Goal: Use online tool/utility: Utilize a website feature to perform a specific function

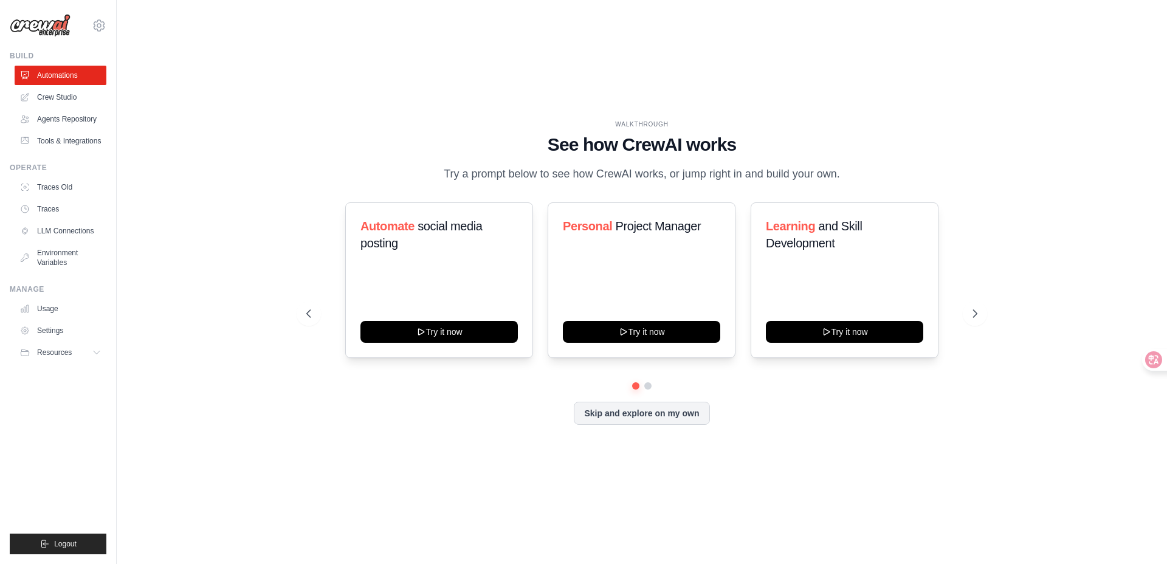
click at [439, 165] on p "Try a prompt below to see how CrewAI works, or jump right in and build your own." at bounding box center [641, 174] width 408 height 18
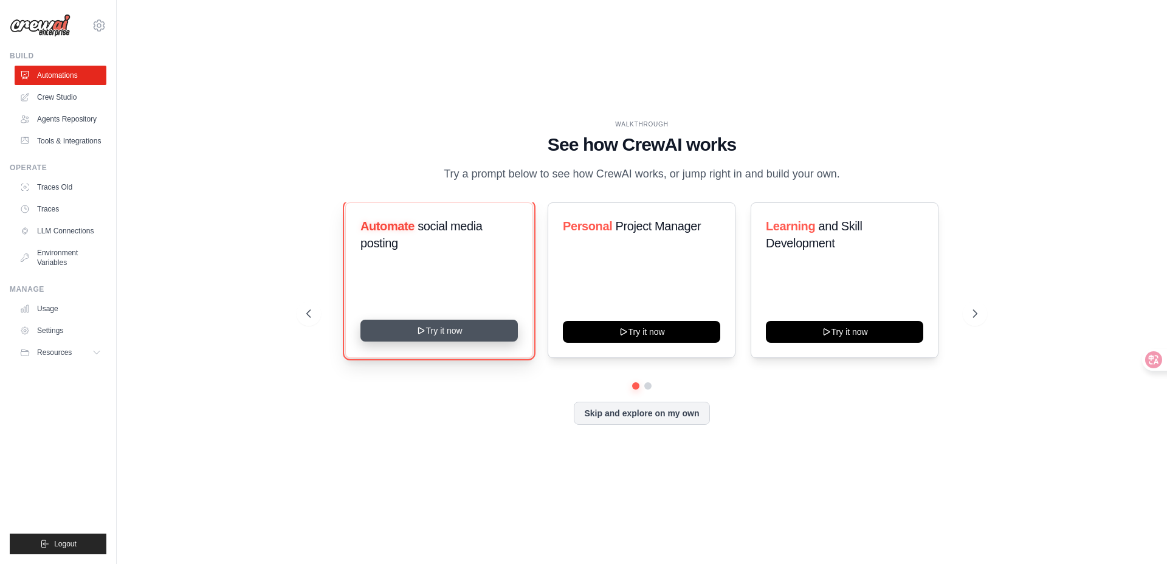
click at [416, 335] on icon at bounding box center [421, 331] width 10 height 10
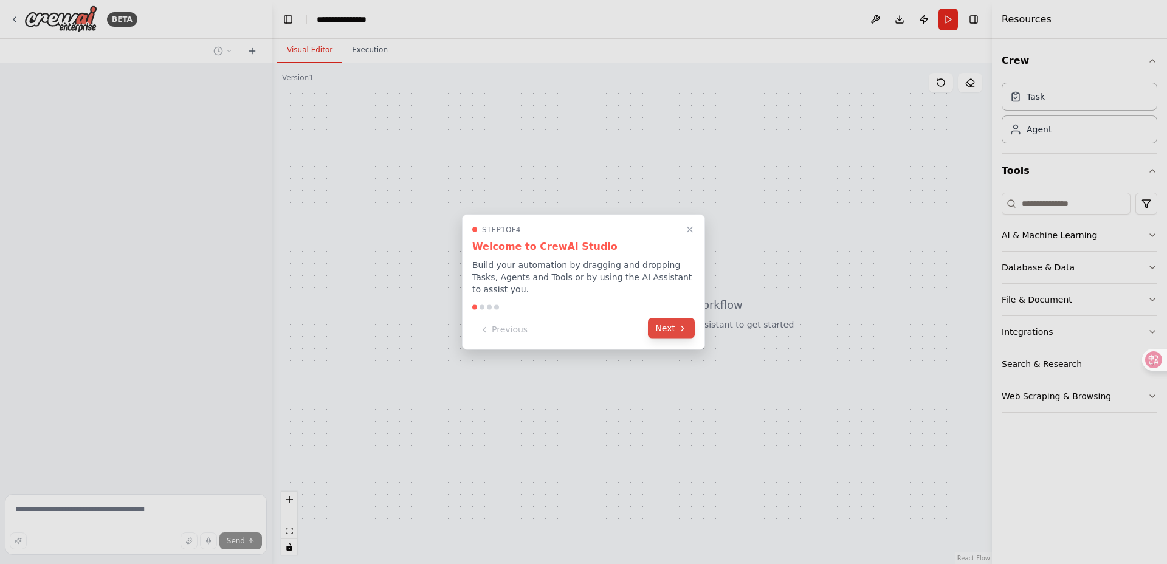
click at [676, 329] on button "Next" at bounding box center [671, 328] width 47 height 20
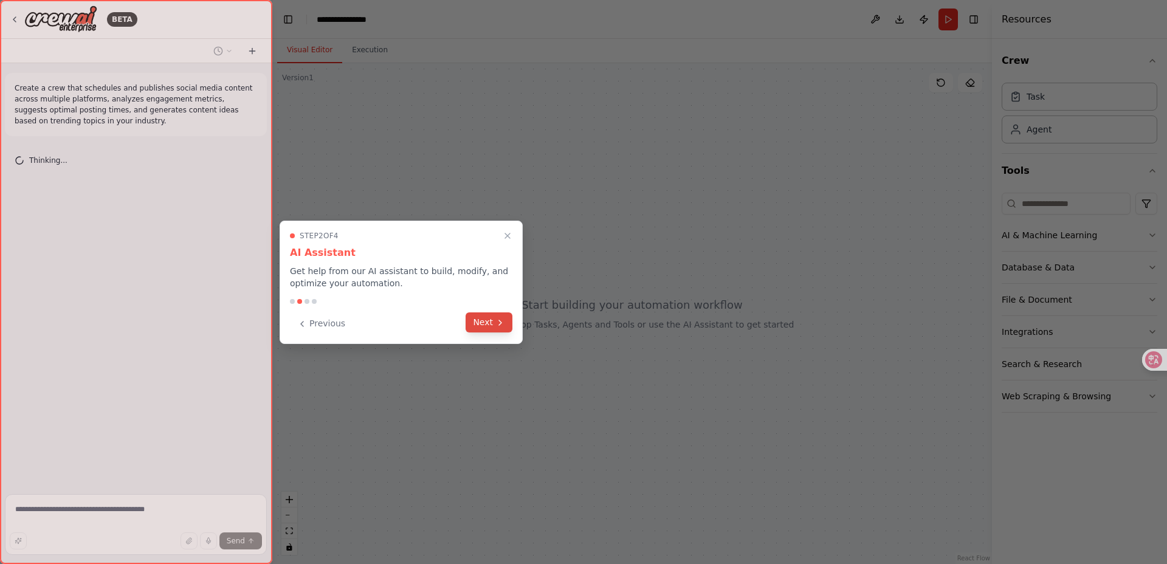
click at [499, 327] on button "Next" at bounding box center [488, 322] width 47 height 20
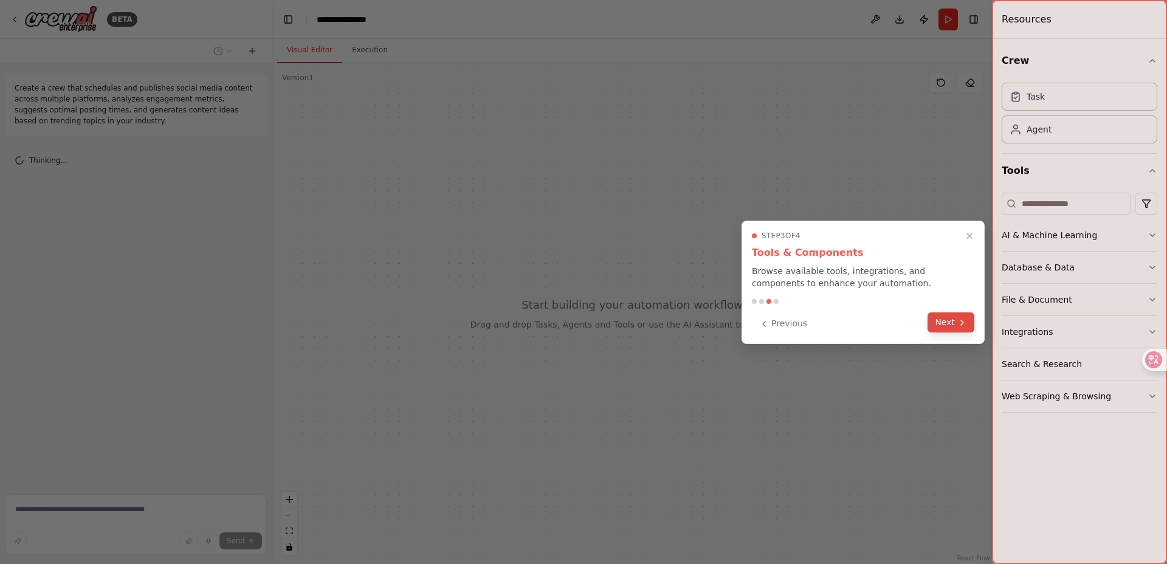
click at [953, 324] on button "Next" at bounding box center [950, 322] width 47 height 20
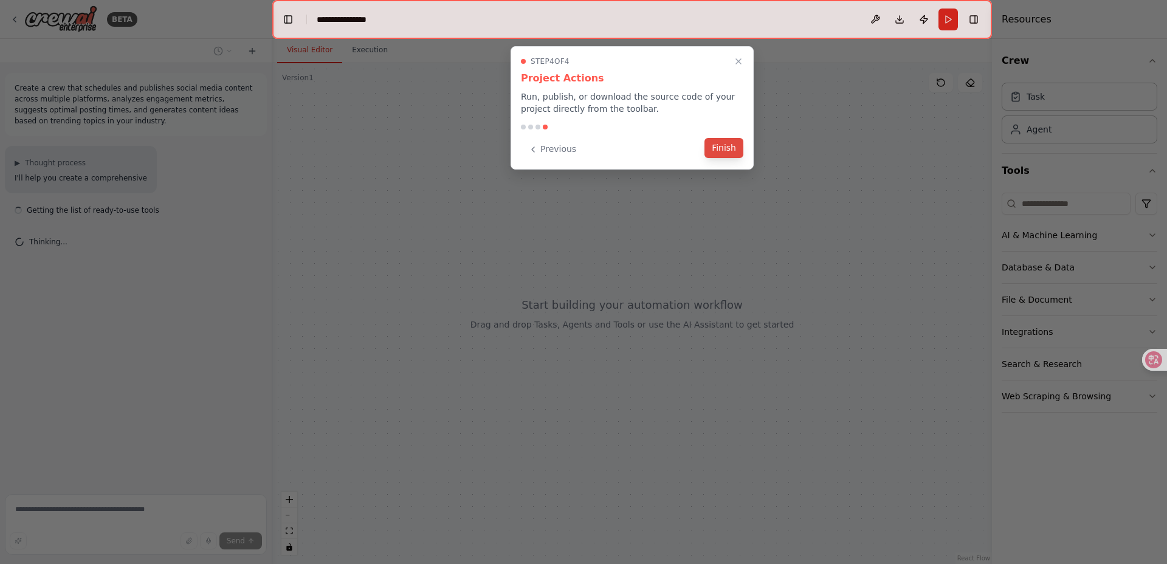
click at [724, 153] on button "Finish" at bounding box center [723, 148] width 39 height 20
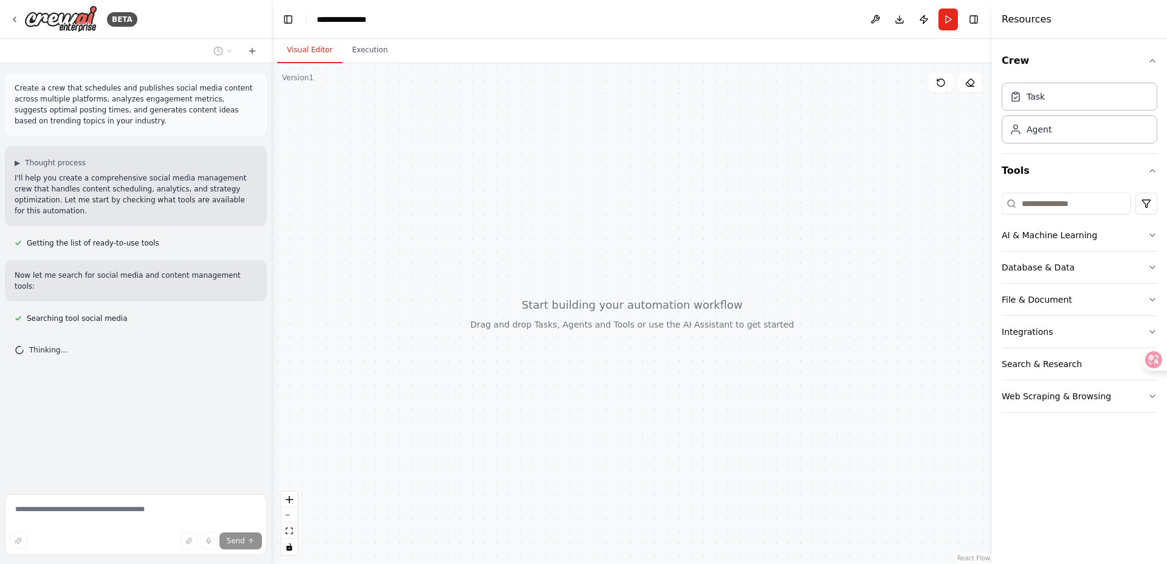
click at [129, 101] on p "Create a crew that schedules and publishes social media content across multiple…" at bounding box center [136, 105] width 242 height 44
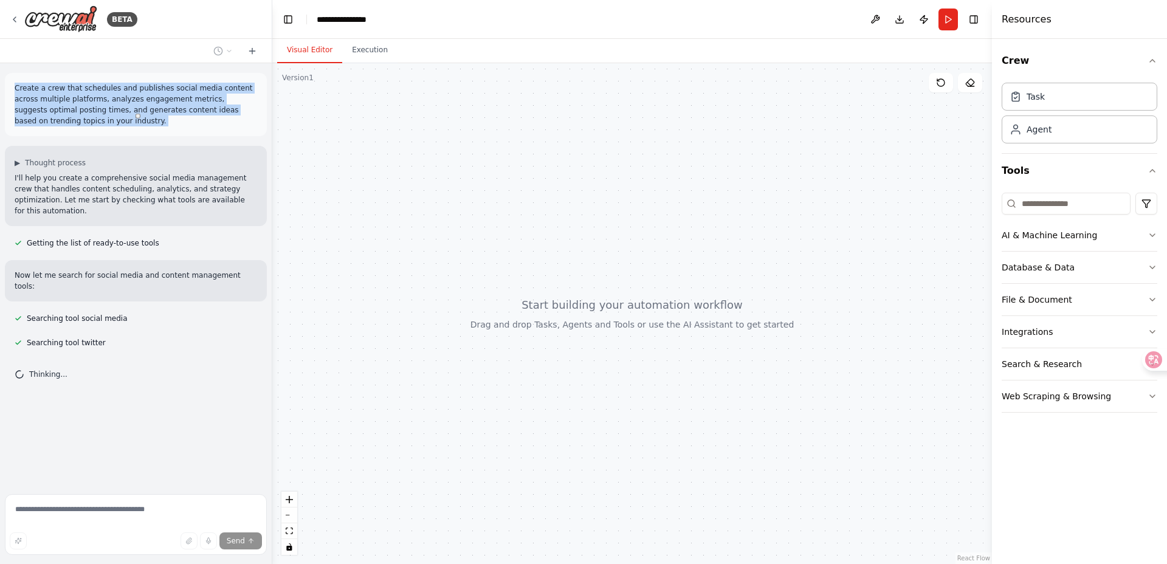
click at [488, 209] on div at bounding box center [631, 313] width 719 height 501
click at [1069, 169] on button "Tools" at bounding box center [1079, 171] width 156 height 34
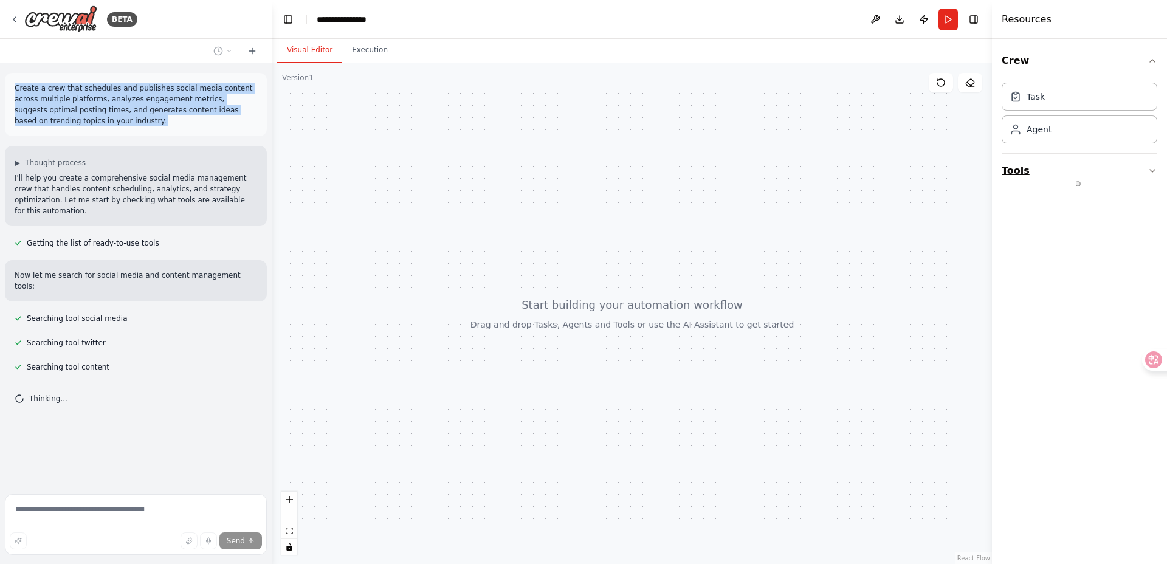
click at [1085, 170] on button "Tools" at bounding box center [1079, 171] width 156 height 34
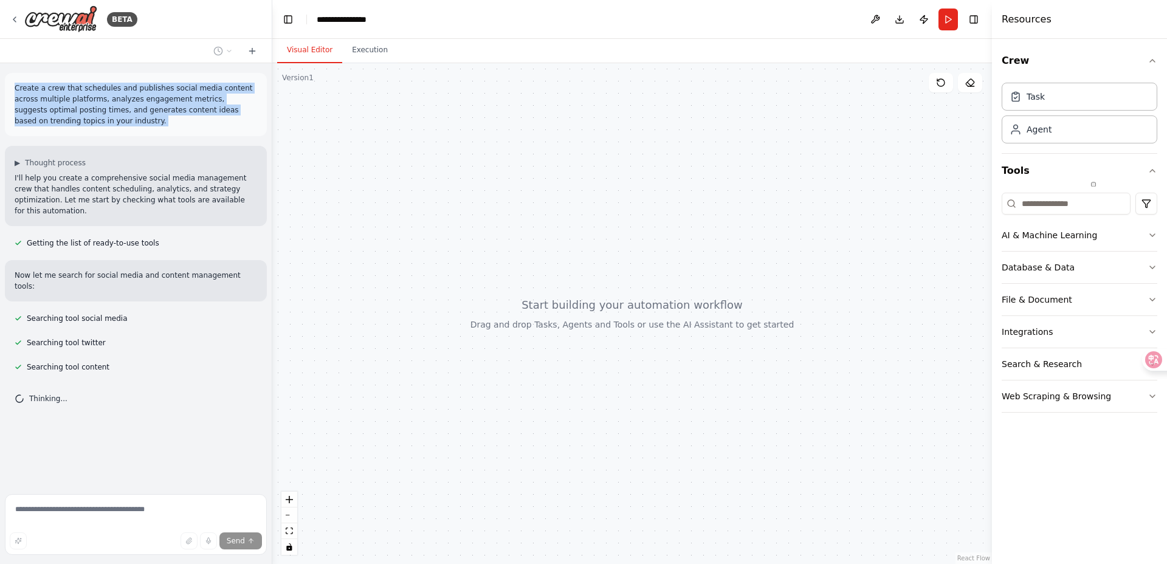
click at [420, 202] on div at bounding box center [631, 313] width 719 height 501
drag, startPoint x: 304, startPoint y: 156, endPoint x: 450, endPoint y: 290, distance: 197.8
click at [450, 290] on div at bounding box center [631, 313] width 719 height 501
click at [723, 264] on div at bounding box center [631, 313] width 719 height 501
drag, startPoint x: 1053, startPoint y: 98, endPoint x: 482, endPoint y: 207, distance: 581.3
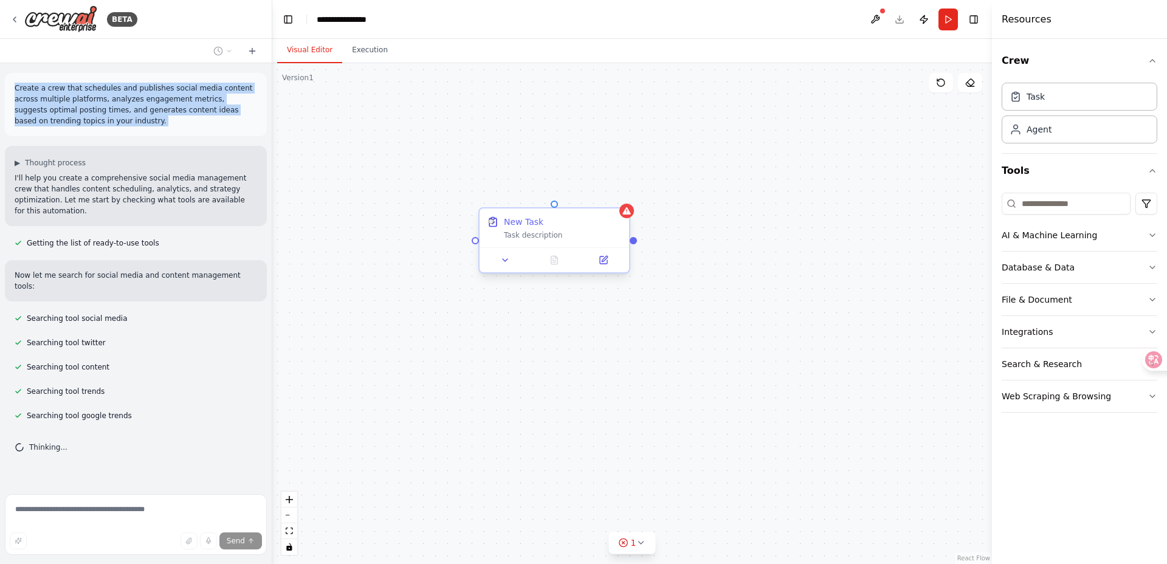
click at [520, 225] on div "New Task" at bounding box center [523, 222] width 39 height 12
click at [583, 148] on div "New Task Task description" at bounding box center [631, 313] width 719 height 501
click at [575, 237] on div "Task description" at bounding box center [563, 235] width 118 height 10
click at [735, 211] on div "New Task Task description" at bounding box center [631, 313] width 719 height 501
click at [594, 232] on div "Task description" at bounding box center [563, 235] width 118 height 10
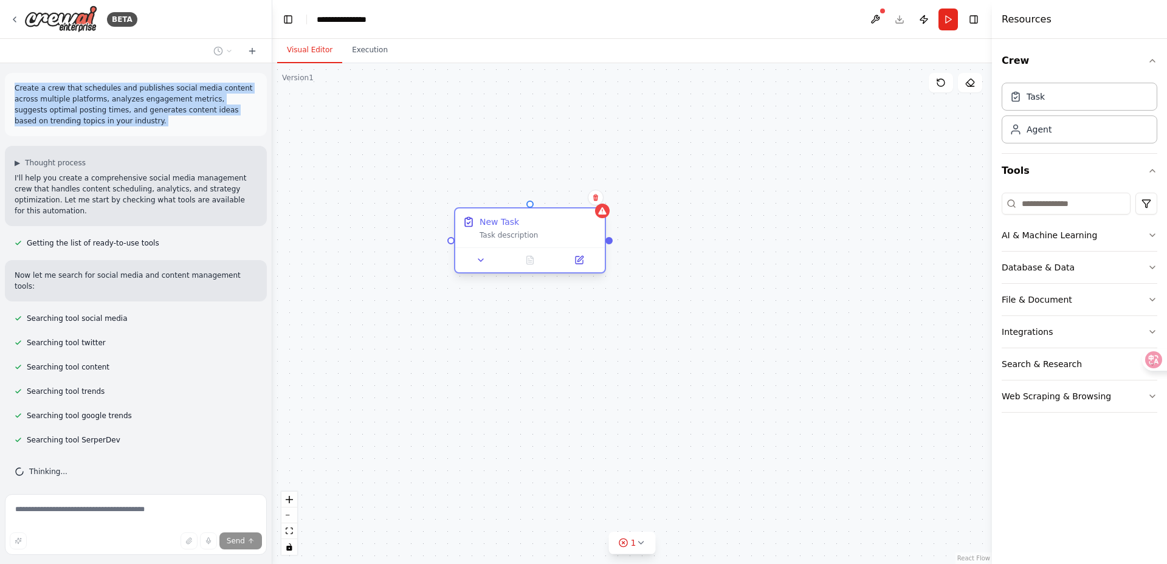
drag, startPoint x: 569, startPoint y: 235, endPoint x: 546, endPoint y: 236, distance: 23.8
click at [546, 236] on div "Task description" at bounding box center [538, 235] width 118 height 10
click at [736, 236] on div "New Task Task description" at bounding box center [631, 313] width 719 height 501
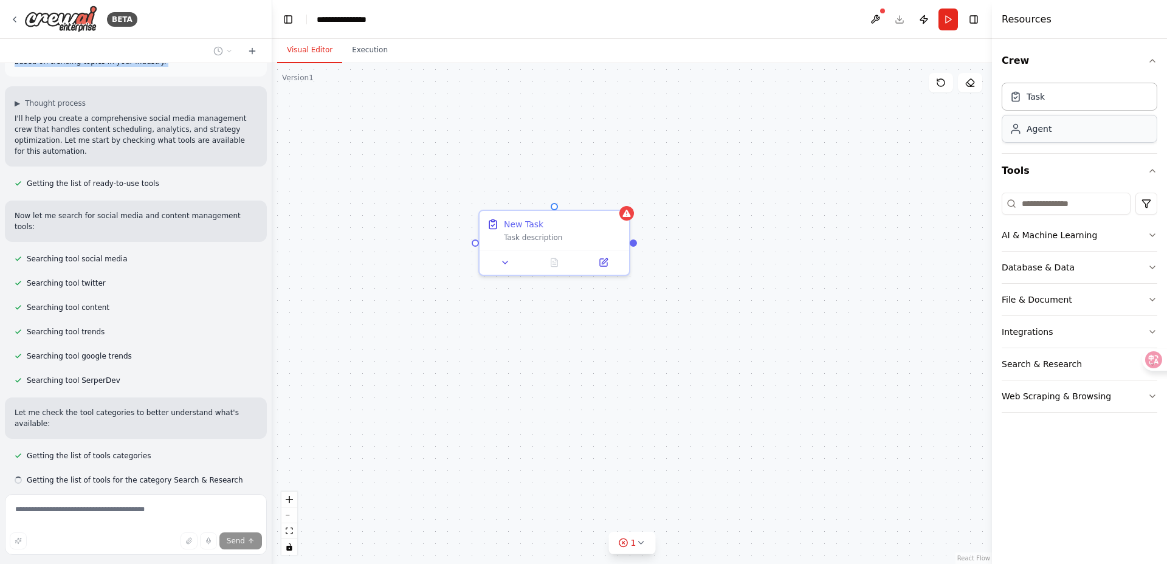
scroll to position [84, 0]
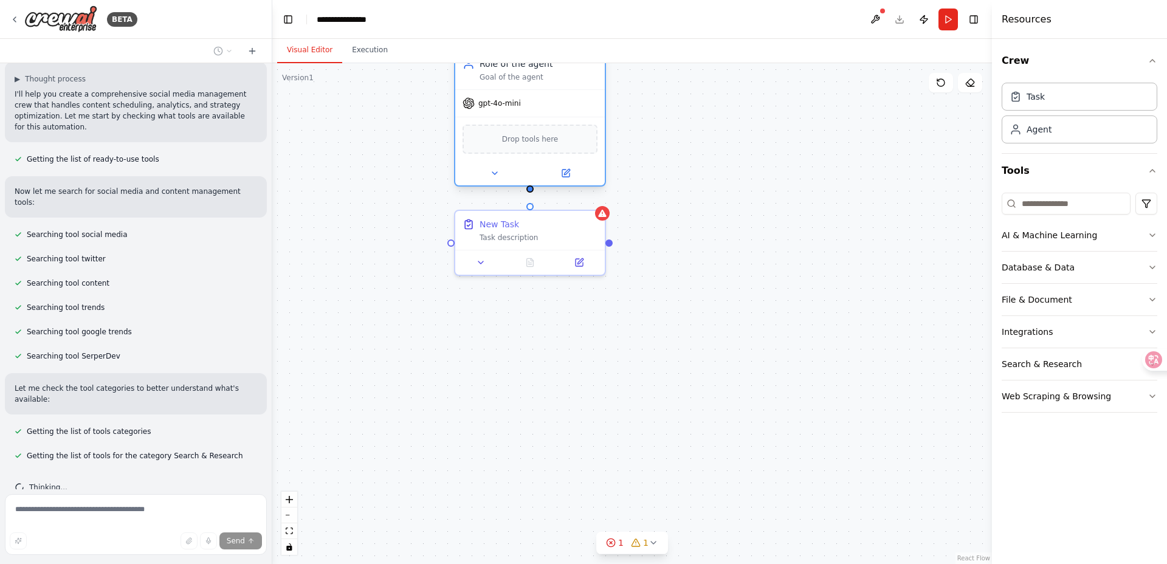
drag, startPoint x: 641, startPoint y: 202, endPoint x: 536, endPoint y: 112, distance: 137.9
click at [536, 112] on div "gpt-4o-mini Drop tools here" at bounding box center [529, 137] width 149 height 96
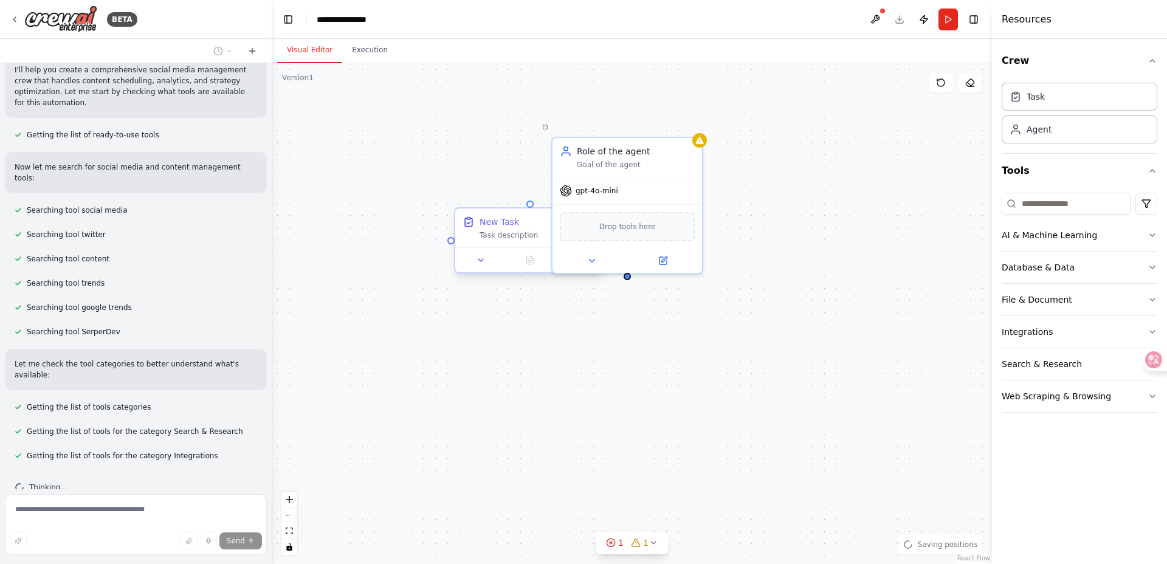
click at [505, 235] on div "Task description" at bounding box center [538, 235] width 118 height 10
drag, startPoint x: 517, startPoint y: 232, endPoint x: 518, endPoint y: 375, distance: 143.4
click at [518, 376] on div "Task description" at bounding box center [538, 381] width 118 height 10
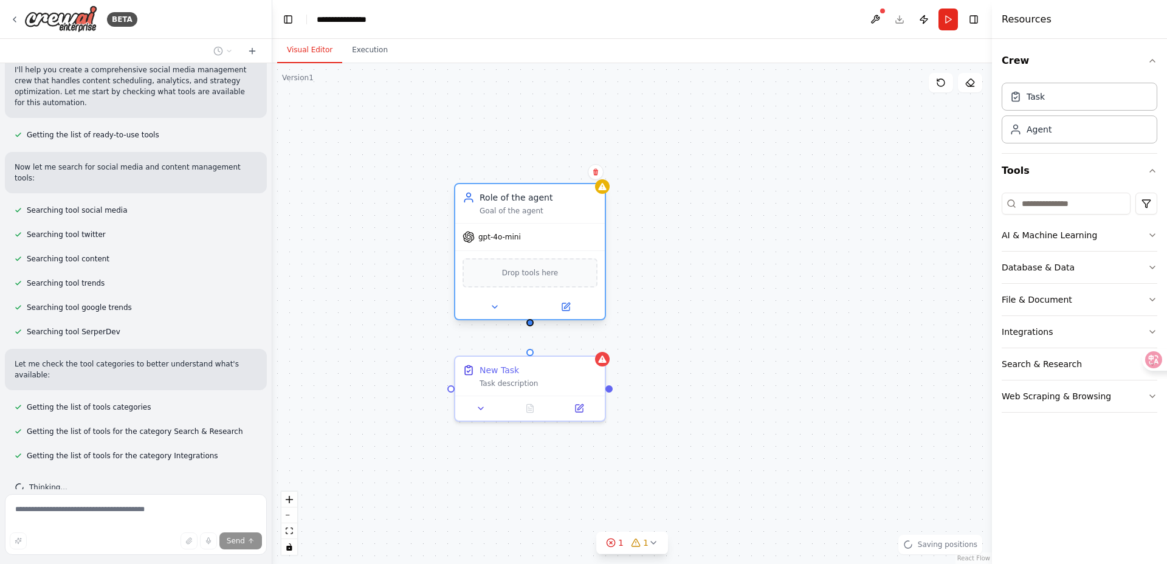
drag, startPoint x: 615, startPoint y: 200, endPoint x: 513, endPoint y: 247, distance: 112.0
click at [513, 247] on div "gpt-4o-mini" at bounding box center [529, 237] width 149 height 27
click at [742, 319] on div "New Task Task description Role of the agent Goal of the agent gpt-4o-mini Drop …" at bounding box center [631, 313] width 719 height 501
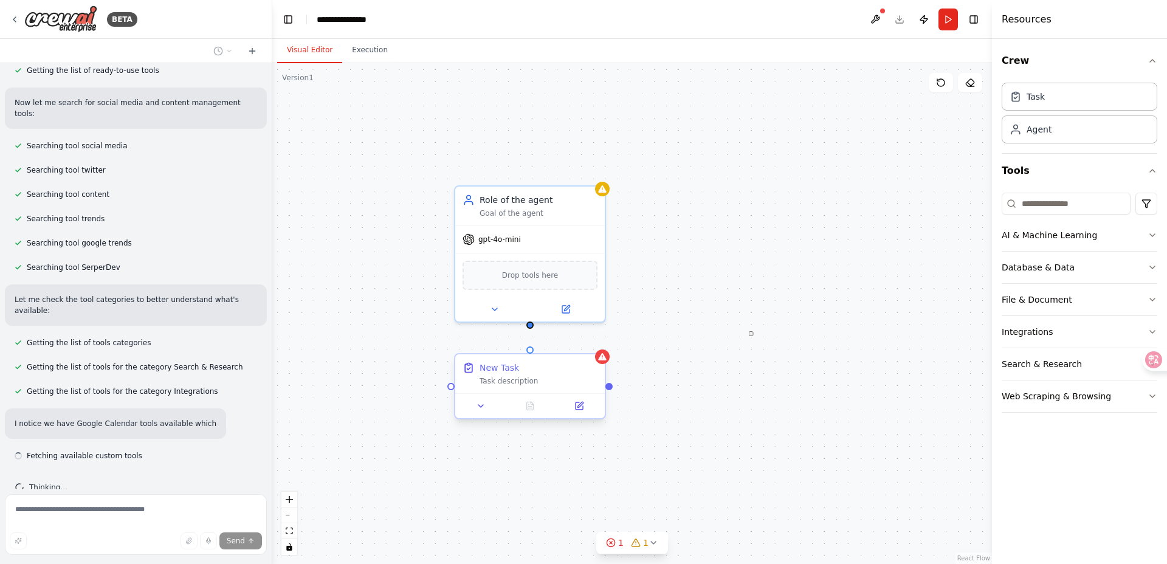
scroll to position [183, 0]
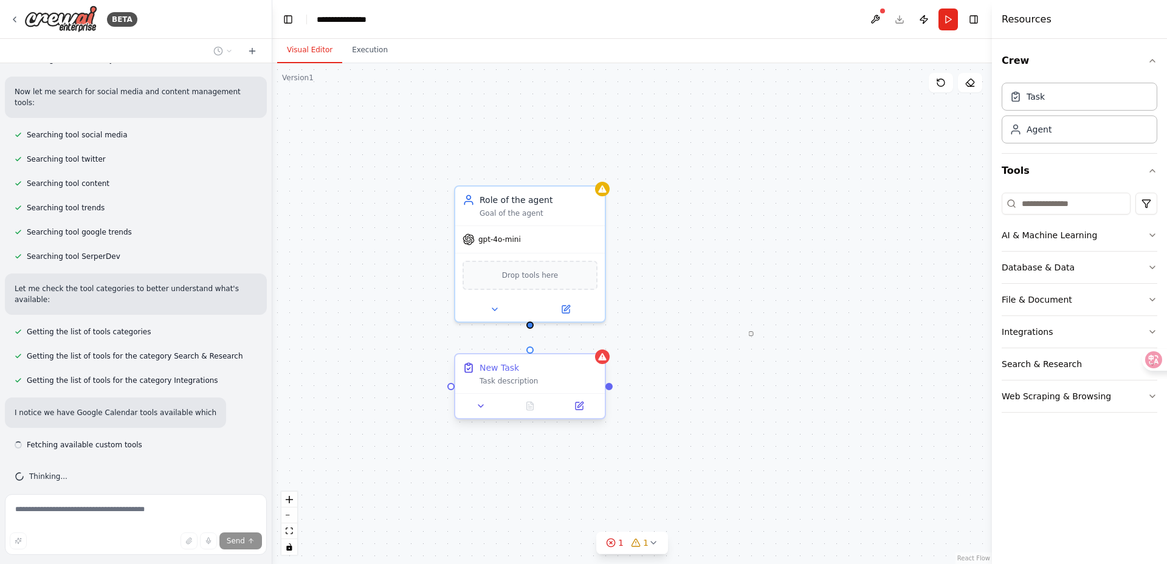
click at [536, 382] on div "Task description" at bounding box center [538, 381] width 118 height 10
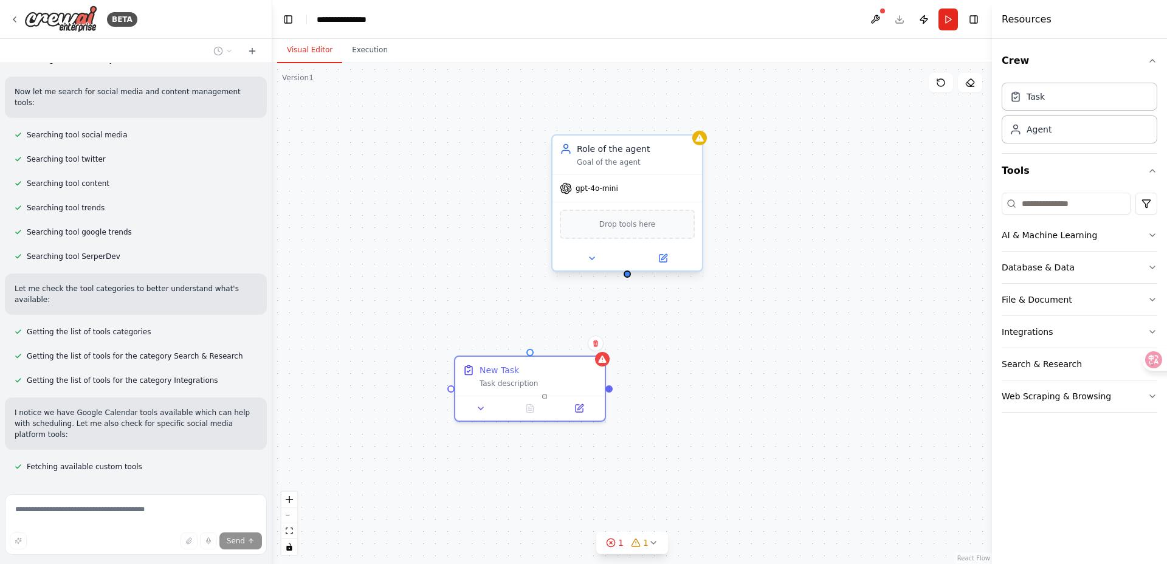
click at [610, 240] on div "Drop tools here" at bounding box center [626, 224] width 149 height 44
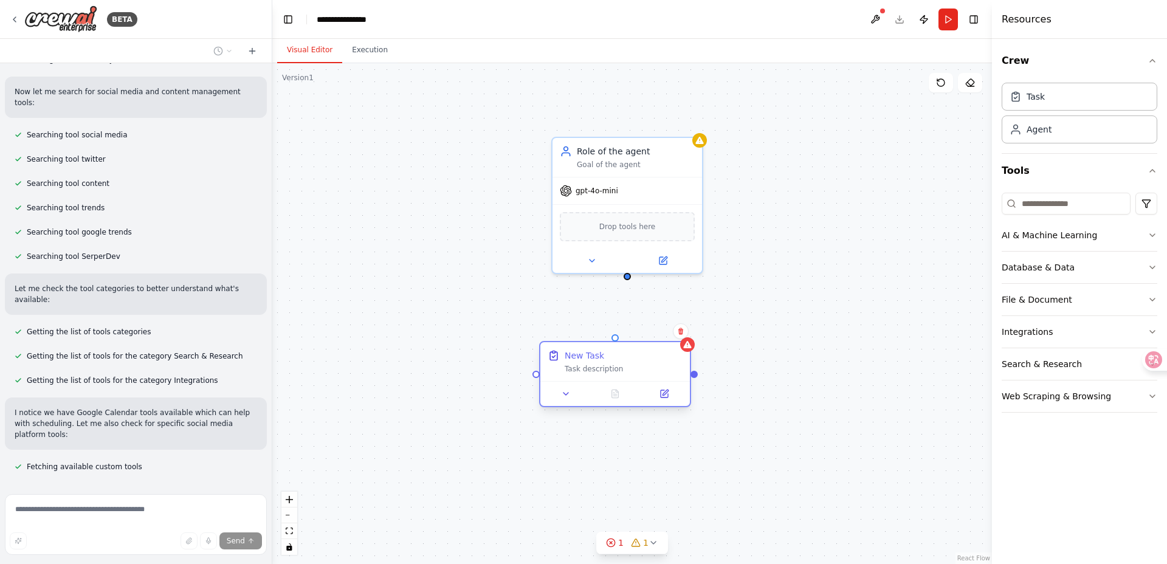
drag, startPoint x: 557, startPoint y: 379, endPoint x: 653, endPoint y: 372, distance: 95.6
click at [653, 372] on div "Task description" at bounding box center [623, 369] width 118 height 10
click at [745, 366] on div "New Task Task description Role of the agent Goal of the agent gpt-4o-mini Drop …" at bounding box center [631, 313] width 719 height 501
drag, startPoint x: 628, startPoint y: 276, endPoint x: 622, endPoint y: 350, distance: 73.8
click at [622, 350] on div "New Task Task description Role of the agent Goal of the agent gpt-4o-mini Drop …" at bounding box center [776, 447] width 719 height 501
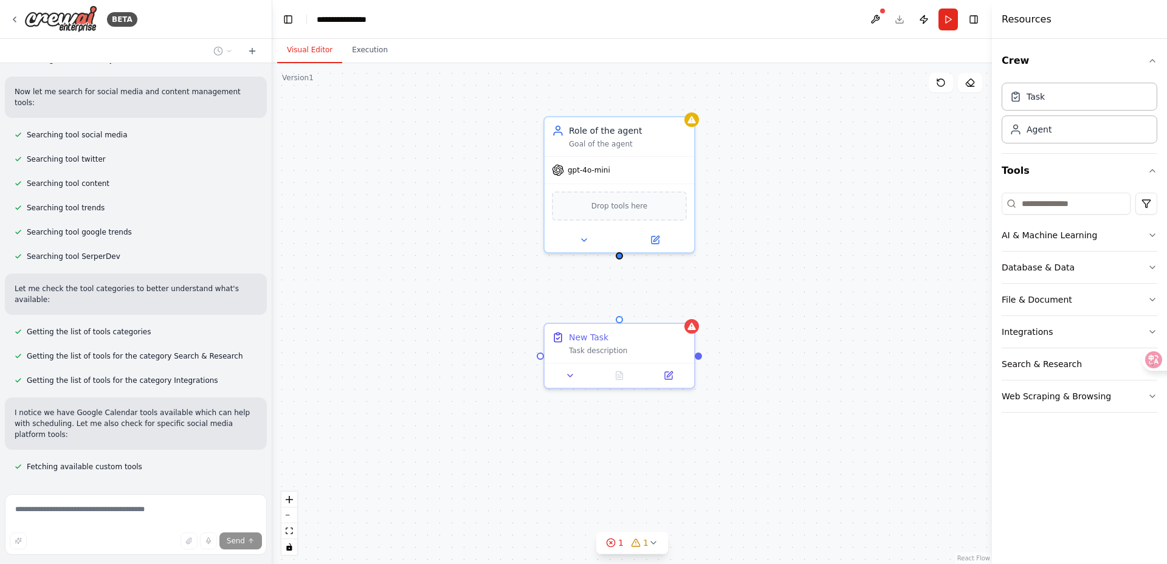
drag, startPoint x: 629, startPoint y: 278, endPoint x: 621, endPoint y: 258, distance: 22.1
click at [621, 258] on div "New Task Task description Role of the agent Goal of the agent gpt-4o-mini Drop …" at bounding box center [631, 313] width 719 height 501
drag, startPoint x: 618, startPoint y: 253, endPoint x: 620, endPoint y: 317, distance: 63.2
click at [620, 317] on div "New Task Task description Role of the agent Goal of the agent gpt-4o-mini Drop …" at bounding box center [769, 427] width 719 height 501
click at [628, 352] on div "Task description" at bounding box center [628, 348] width 118 height 10
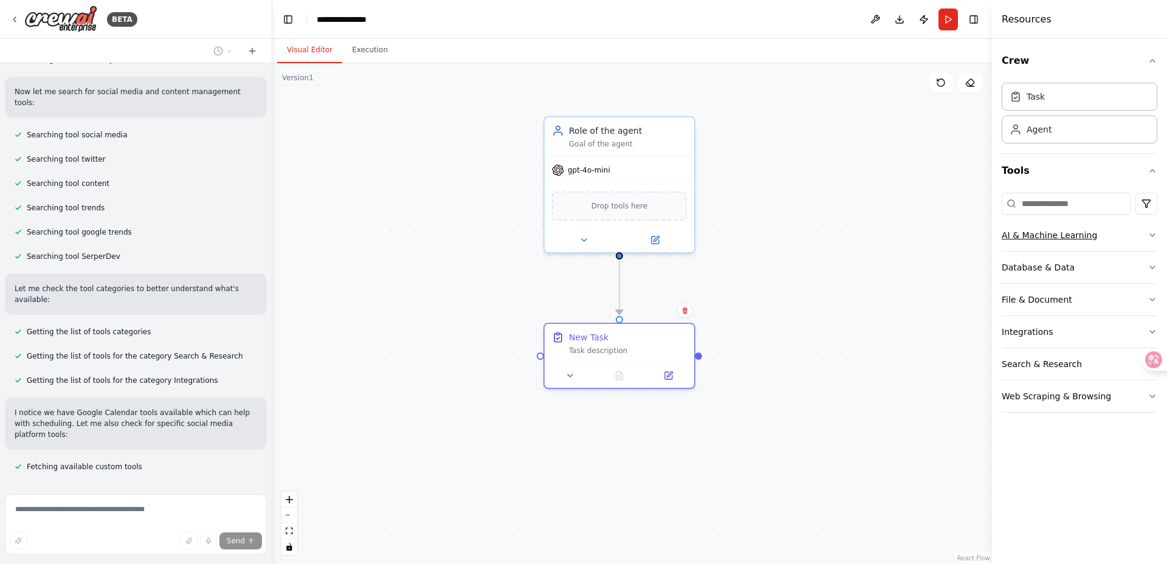
click at [1126, 231] on button "AI & Machine Learning" at bounding box center [1079, 235] width 156 height 32
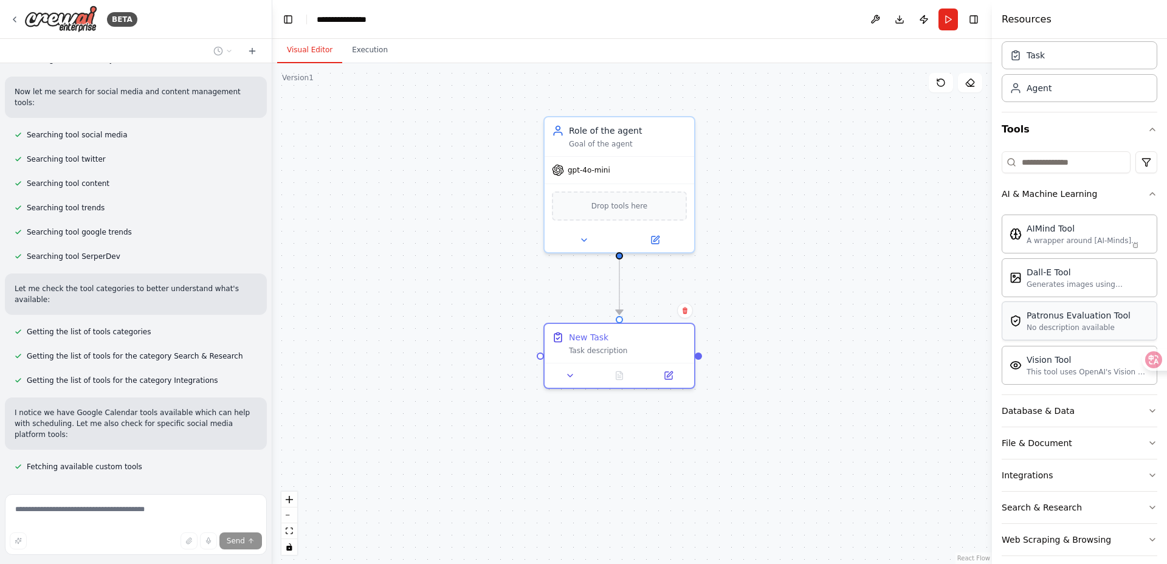
scroll to position [53, 0]
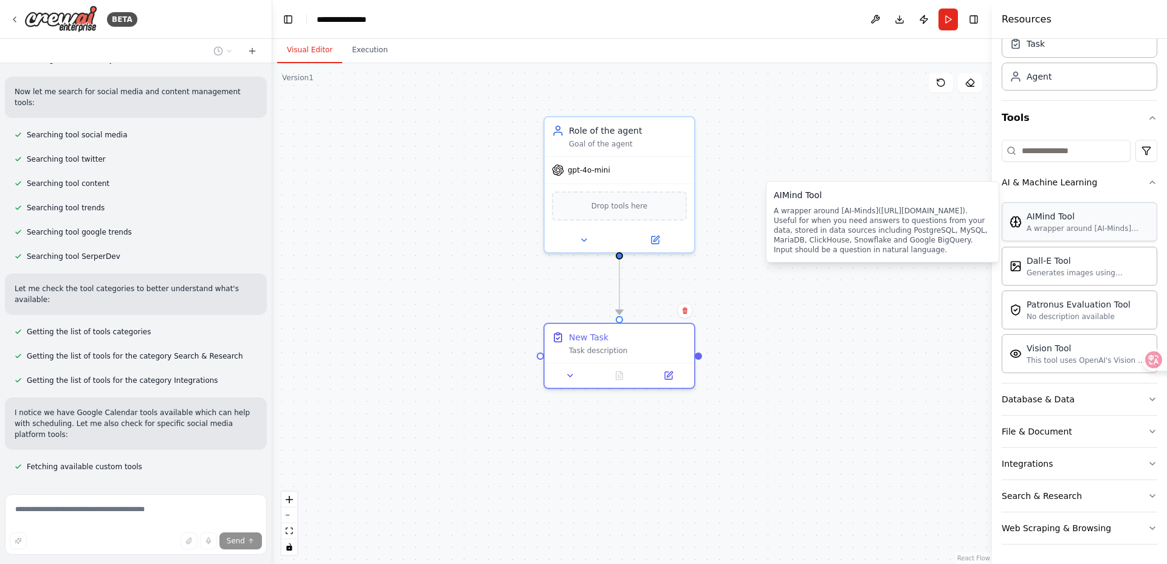
click at [1066, 230] on div "A wrapper around [AI-Minds](https://mindsdb.com/minds). Useful for when you nee…" at bounding box center [1087, 229] width 123 height 10
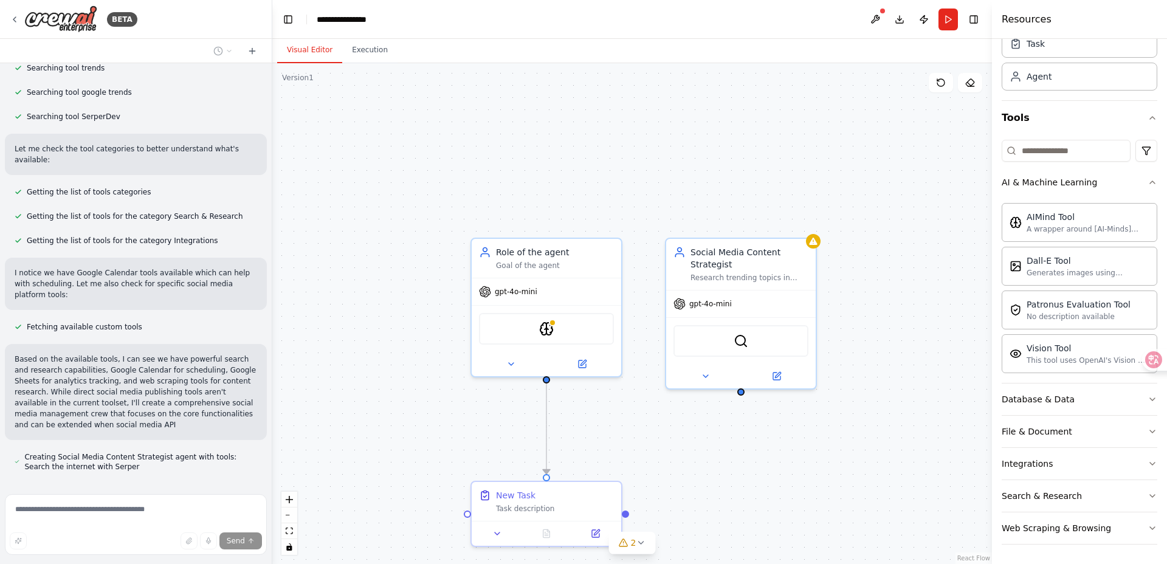
scroll to position [338, 0]
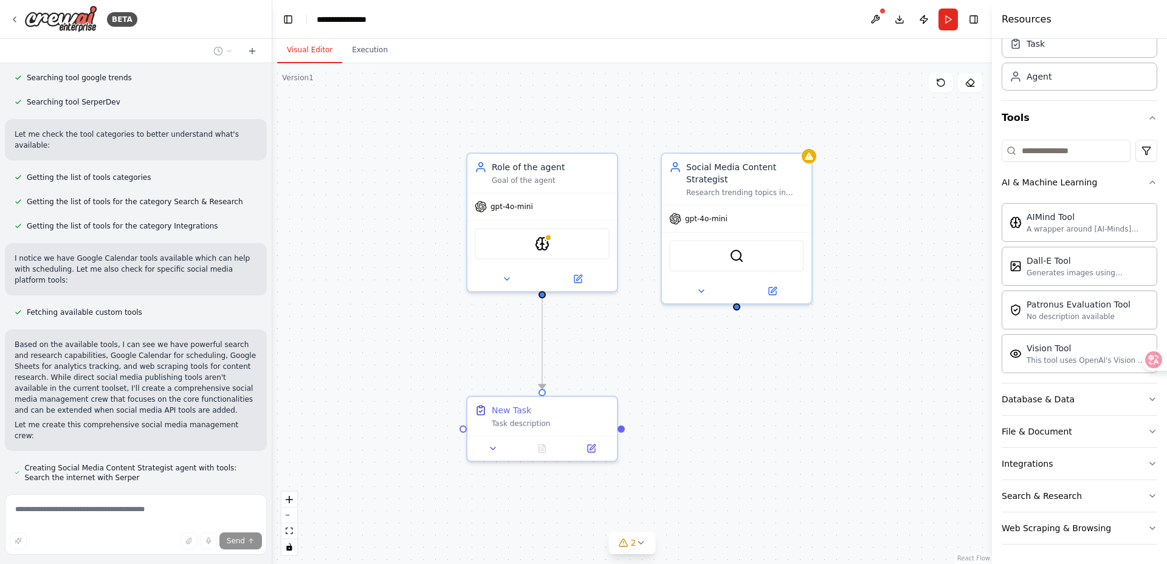
drag, startPoint x: 897, startPoint y: 332, endPoint x: 893, endPoint y: 247, distance: 85.2
click at [893, 247] on div ".deletable-edge-delete-btn { width: 20px; height: 20px; border: 0px solid #ffff…" at bounding box center [631, 313] width 719 height 501
click at [566, 266] on div at bounding box center [541, 276] width 149 height 24
click at [711, 209] on div "gpt-4o-mini" at bounding box center [736, 216] width 149 height 27
click at [801, 142] on icon at bounding box center [801, 138] width 7 height 7
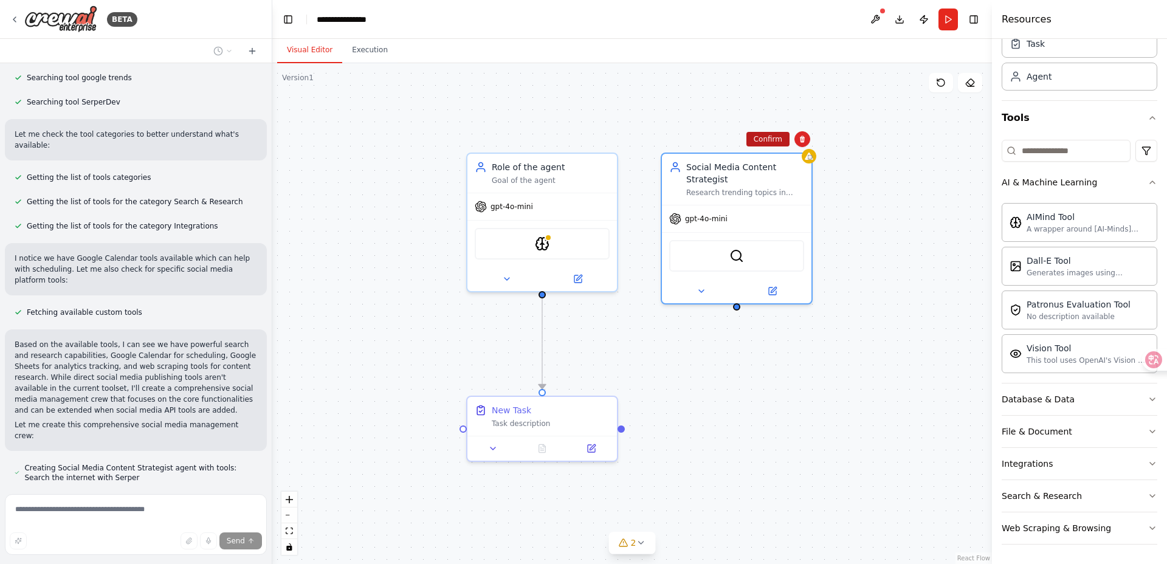
click at [764, 145] on button "Confirm" at bounding box center [767, 139] width 43 height 15
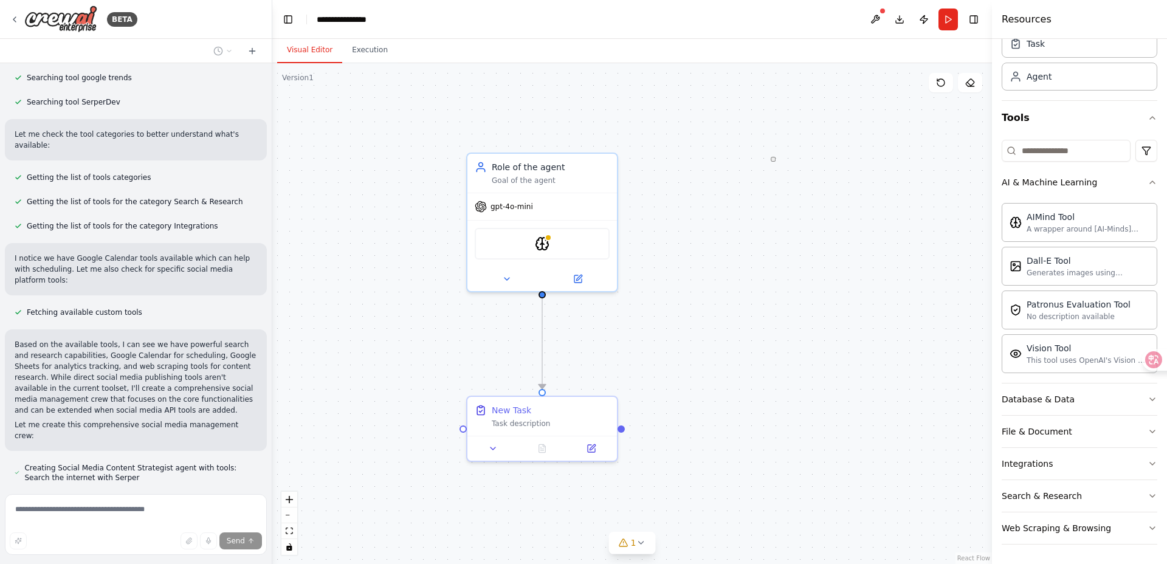
click at [648, 326] on div ".deletable-edge-delete-btn { width: 20px; height: 20px; border: 0px solid #ffff…" at bounding box center [631, 313] width 719 height 501
click at [161, 339] on p "Based on the available tools, I can see we have powerful search and research ca…" at bounding box center [136, 377] width 242 height 77
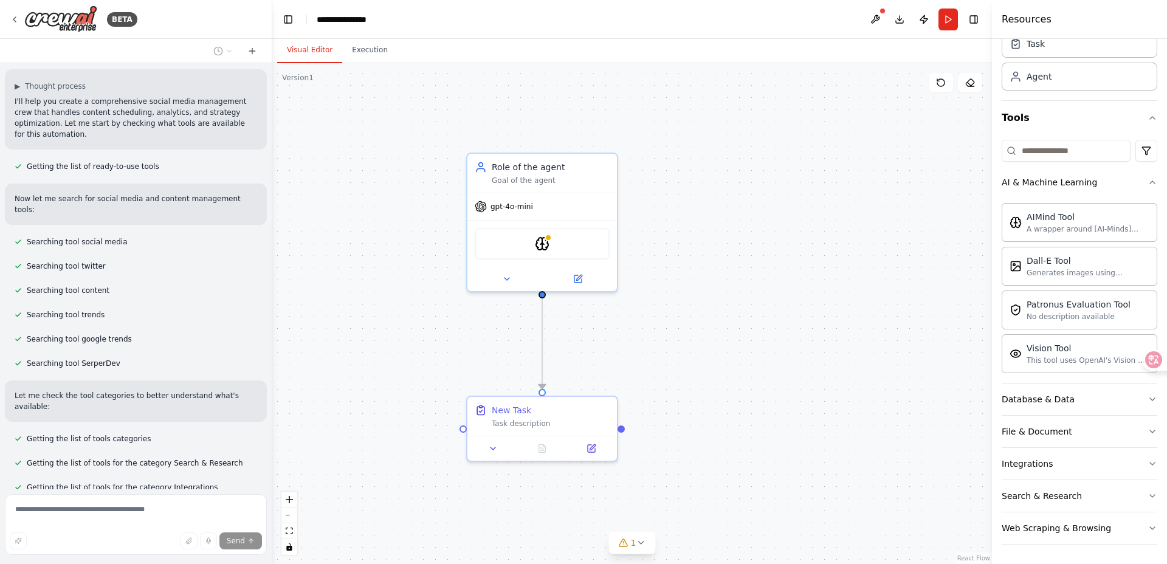
scroll to position [0, 0]
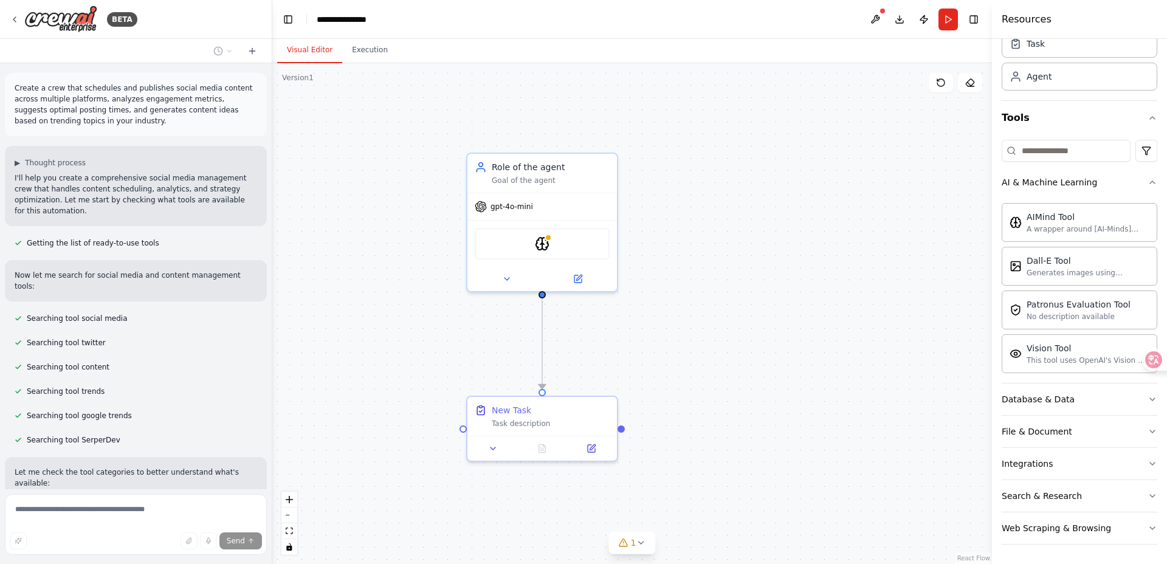
click at [91, 306] on div "Create a crew that schedules and publishes social media content across multiple…" at bounding box center [136, 276] width 272 height 426
click at [134, 220] on div "Create a crew that schedules and publishes social media content across multiple…" at bounding box center [136, 276] width 272 height 426
click at [61, 155] on div "▶ Thought process I'll help you create a comprehensive social media management …" at bounding box center [136, 186] width 262 height 80
click at [64, 168] on div "▶ Thought process I'll help you create a comprehensive social media management …" at bounding box center [136, 187] width 242 height 58
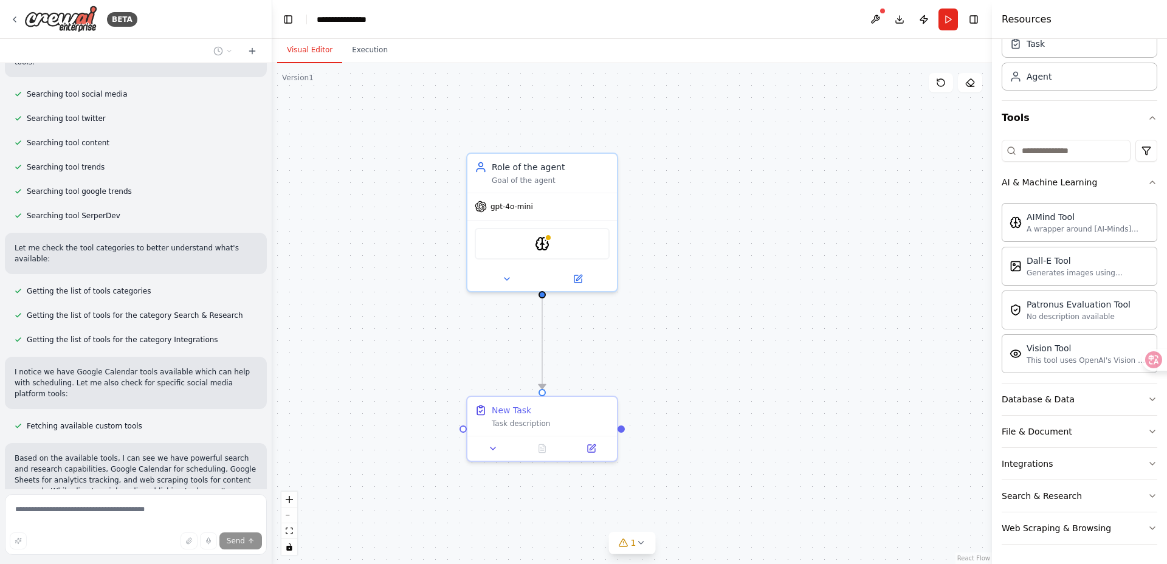
scroll to position [338, 0]
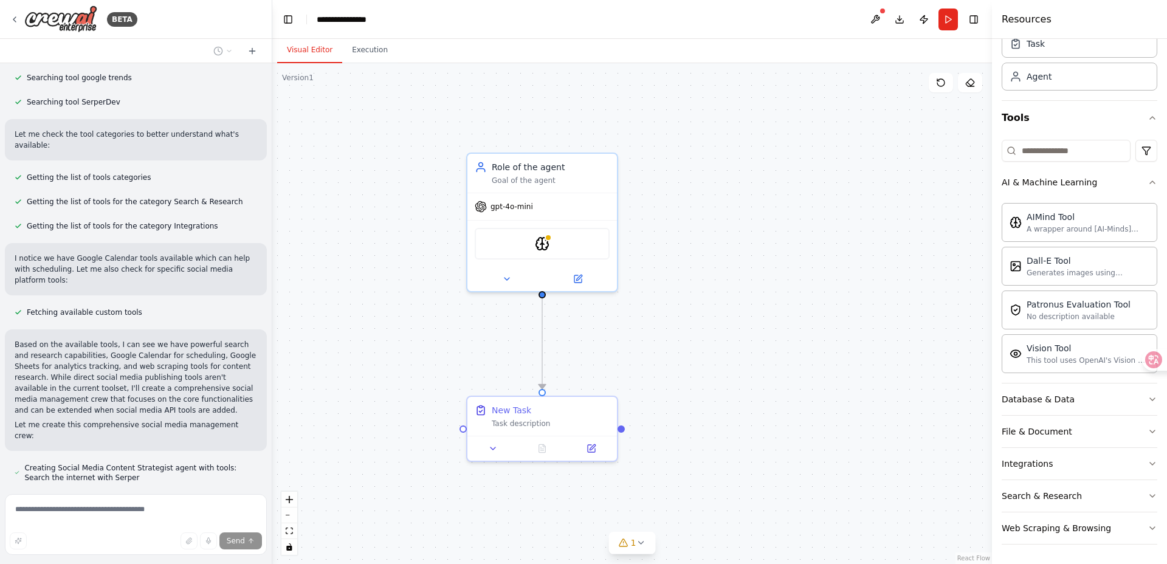
click at [86, 504] on div "Thinking..." at bounding box center [136, 509] width 242 height 10
click at [1150, 364] on icon at bounding box center [1144, 360] width 12 height 12
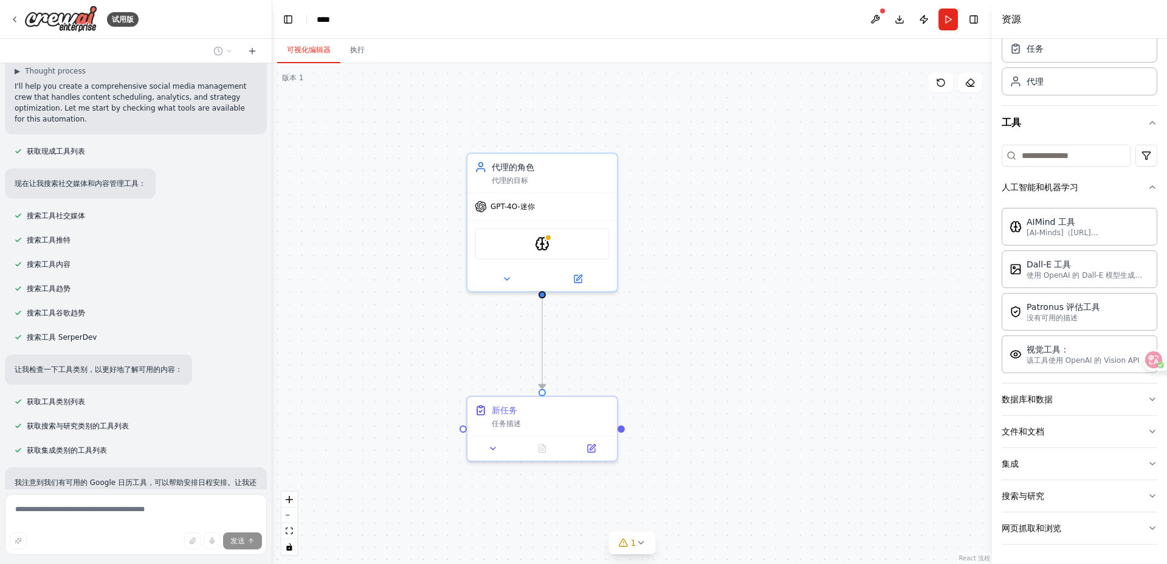
scroll to position [0, 0]
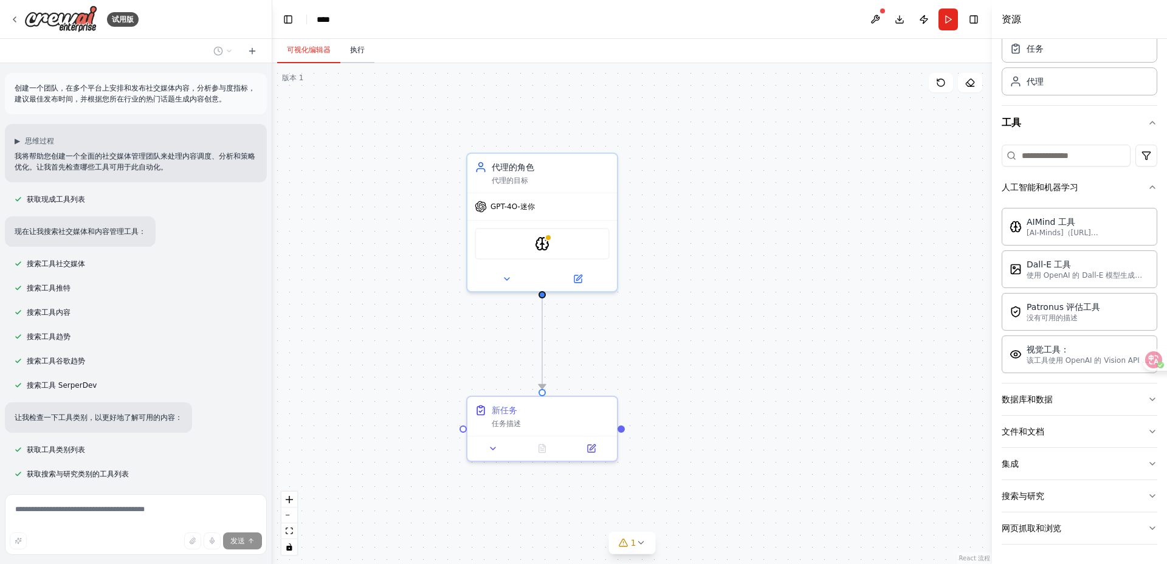
click at [365, 55] on button "执行" at bounding box center [357, 51] width 34 height 26
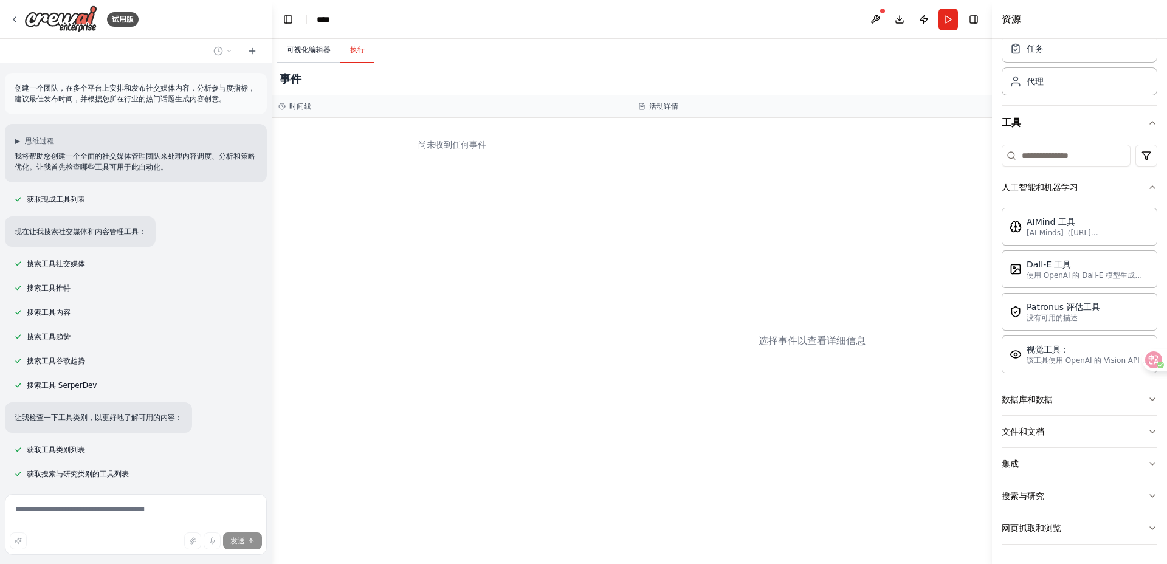
click at [314, 53] on font "可视化编辑器" at bounding box center [309, 50] width 44 height 9
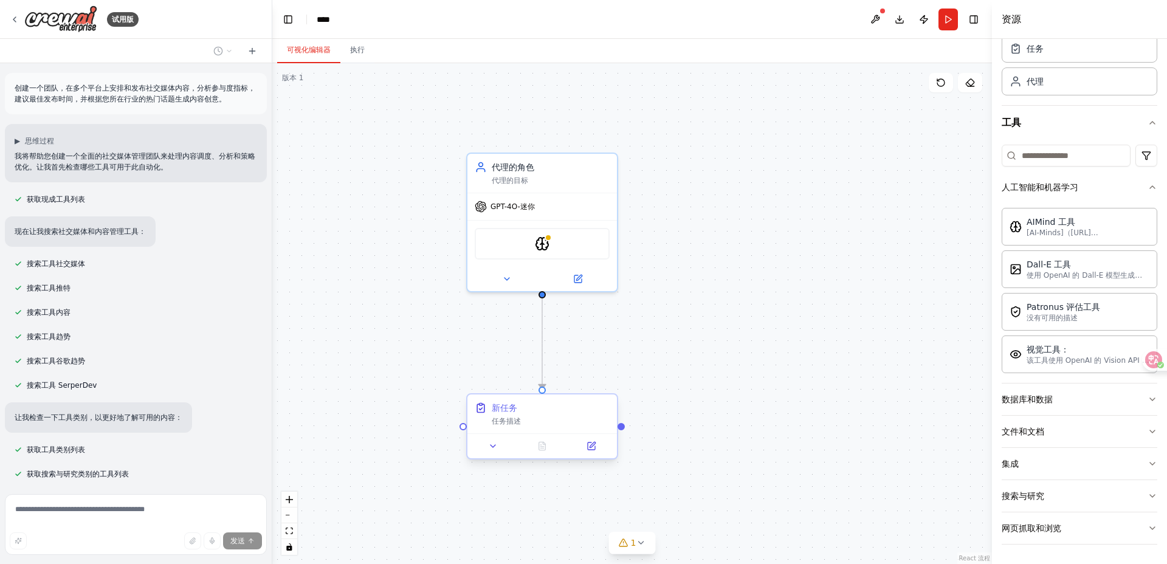
click at [558, 430] on div "新任务 任务描述" at bounding box center [541, 413] width 149 height 39
click at [605, 378] on button at bounding box center [608, 383] width 16 height 16
click at [584, 389] on font "确认" at bounding box center [583, 388] width 7 height 18
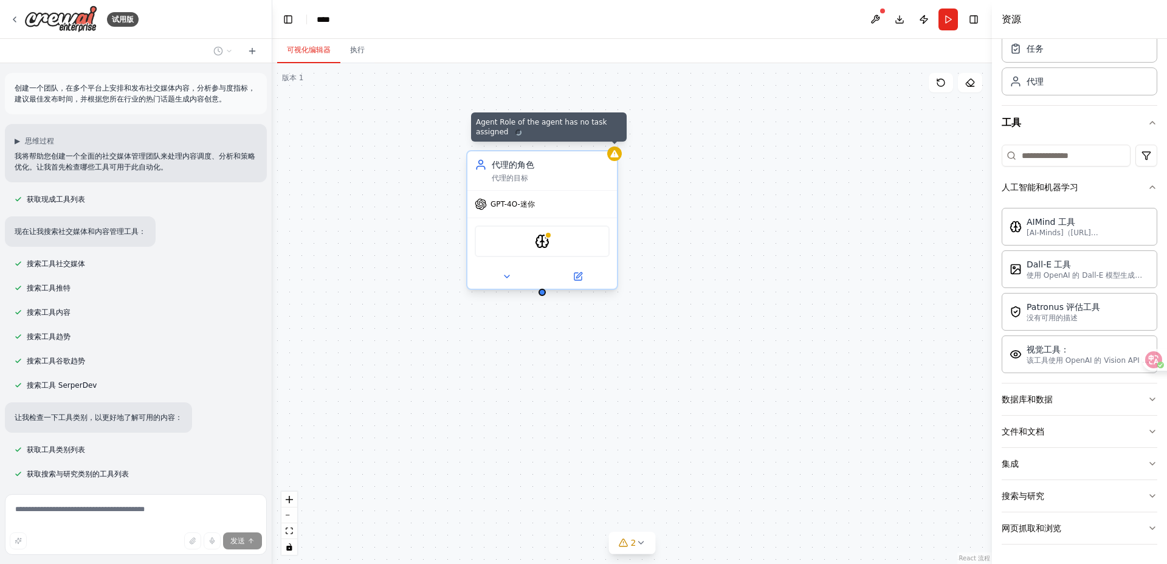
click at [621, 154] on div at bounding box center [614, 153] width 15 height 15
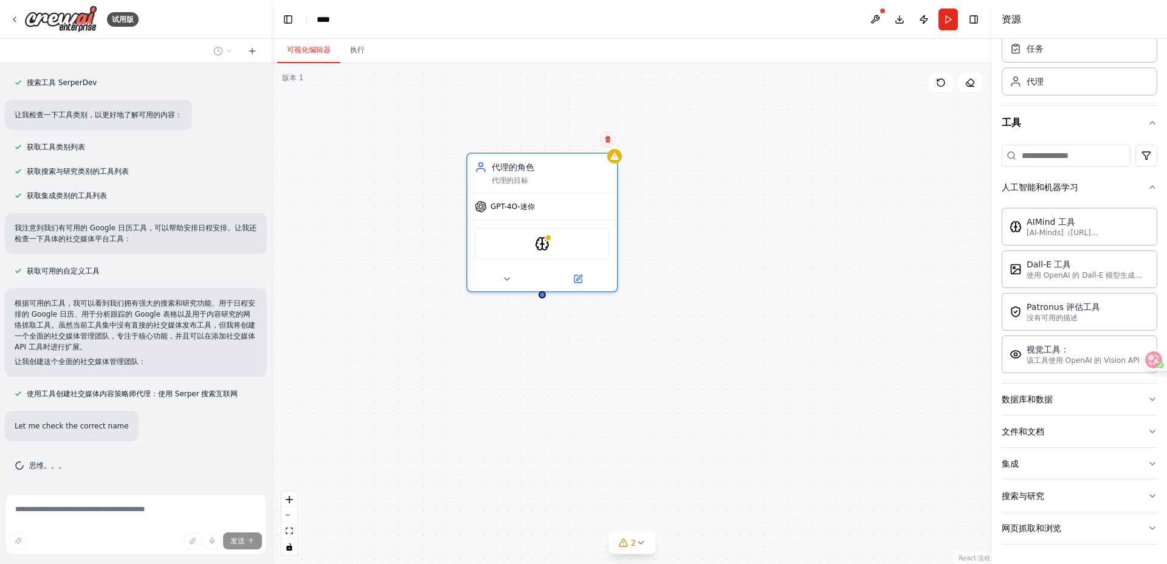
scroll to position [327, 0]
click at [605, 145] on button at bounding box center [608, 139] width 16 height 16
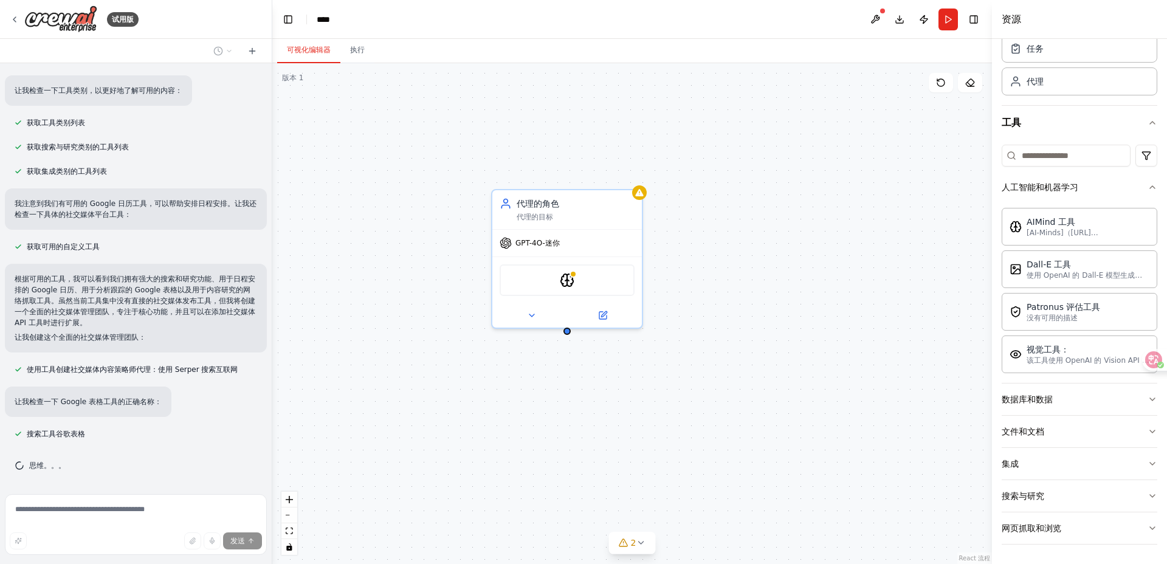
drag, startPoint x: 629, startPoint y: 332, endPoint x: 581, endPoint y: 490, distance: 165.1
click at [581, 490] on div "代理的角色 代理的目标 GPT-4O-迷你 AIMind 工具" at bounding box center [631, 313] width 719 height 501
click at [589, 229] on div "GPT-4O-迷你" at bounding box center [566, 240] width 149 height 27
click at [583, 287] on div "AIMind 工具" at bounding box center [566, 278] width 135 height 32
click at [589, 242] on div "GPT-4O-迷你" at bounding box center [566, 240] width 149 height 27
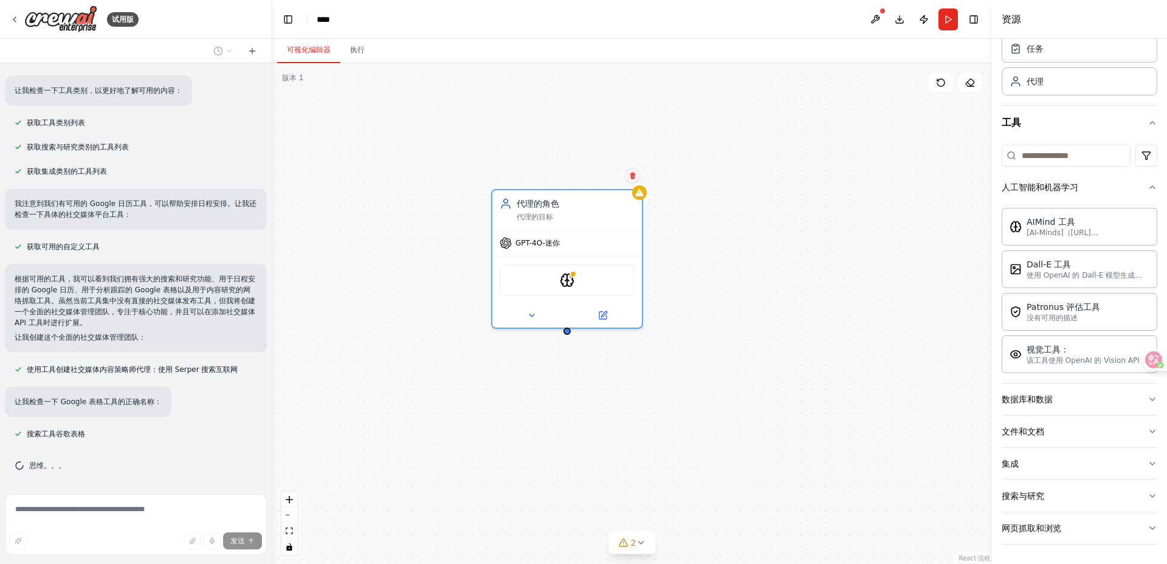
click at [631, 179] on icon at bounding box center [632, 175] width 7 height 7
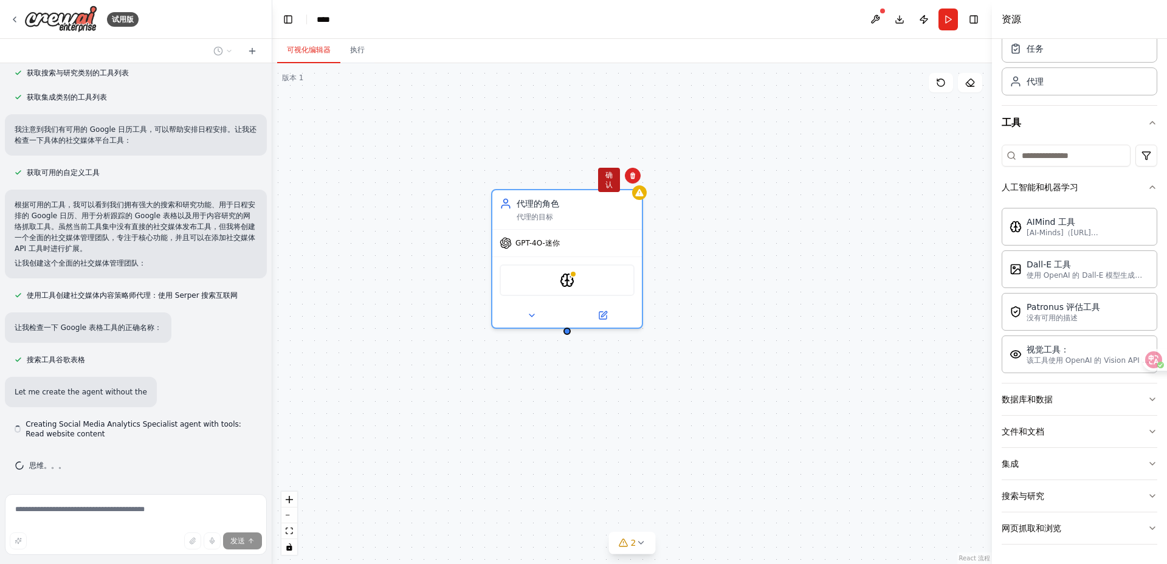
click at [605, 178] on div "代理的角色 代理的目标 GPT-4O-迷你 AIMind 工具" at bounding box center [631, 313] width 719 height 501
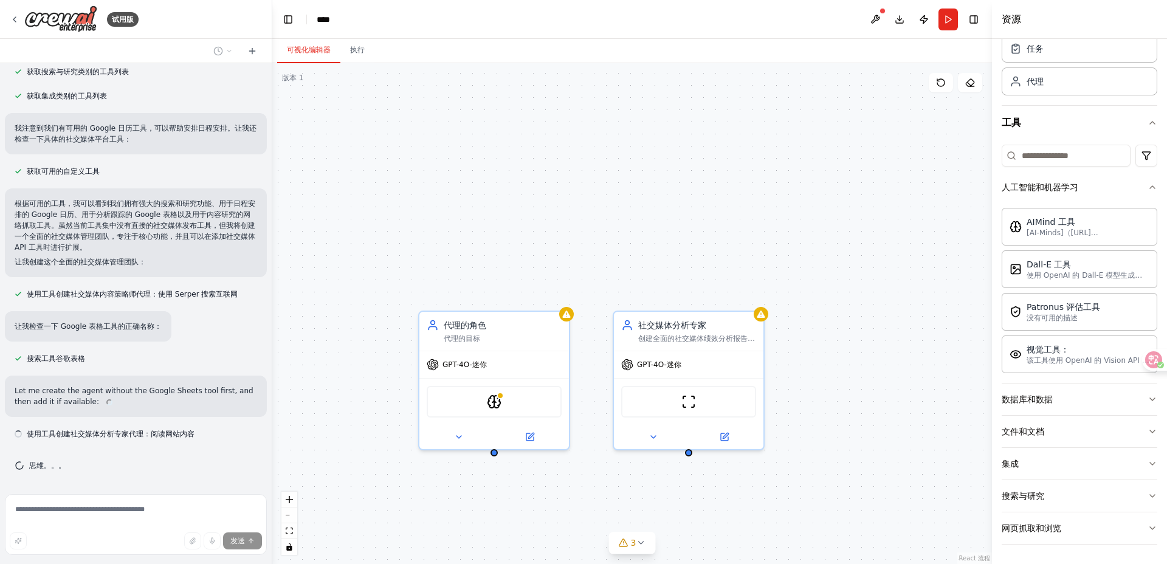
scroll to position [391, 0]
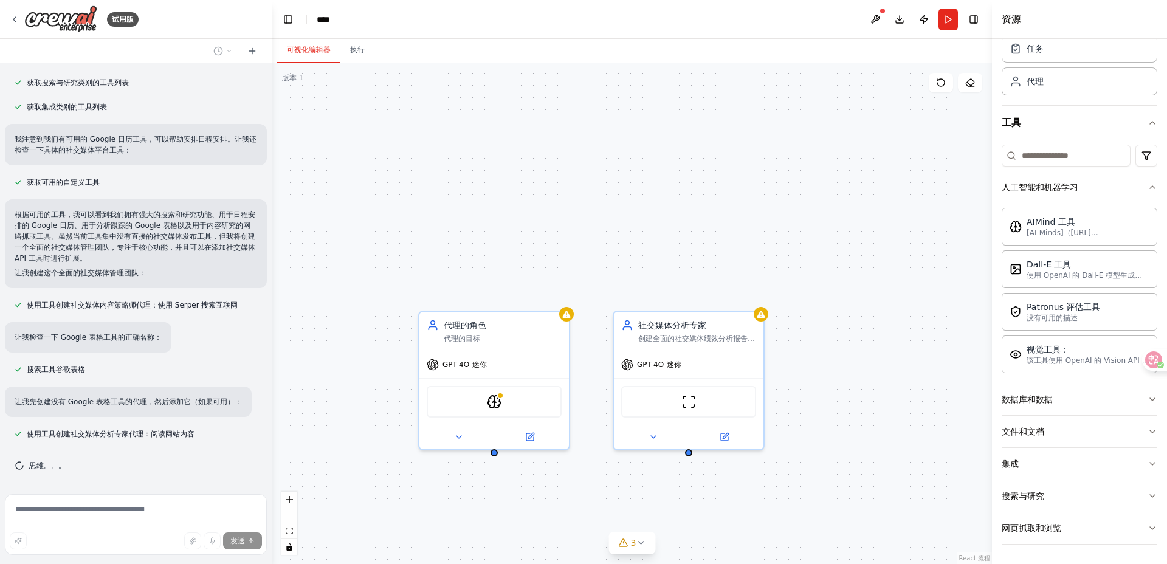
click at [871, 300] on div "代理的角色 代理的目标 GPT-4O-迷你 AIMind 工具 社交媒体分析专家 创建全面的社交媒体绩效分析报告，跟踪跨平台的参与度指标，根据受众行为确定最佳…" at bounding box center [631, 313] width 719 height 501
click at [10, 19] on icon at bounding box center [15, 20] width 10 height 10
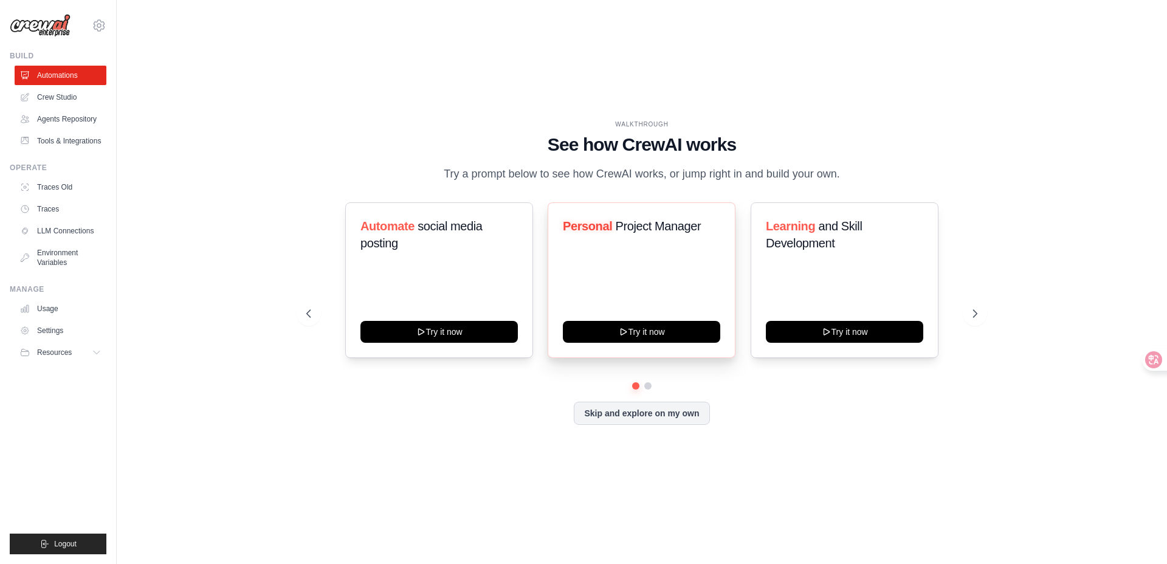
click at [638, 226] on h3 "Personal Project Manager" at bounding box center [641, 226] width 157 height 17
click at [689, 169] on p "Try a prompt below to see how CrewAI works, or jump right in and build your own." at bounding box center [641, 174] width 408 height 18
click at [662, 423] on button "Skip and explore on my own" at bounding box center [641, 411] width 135 height 23
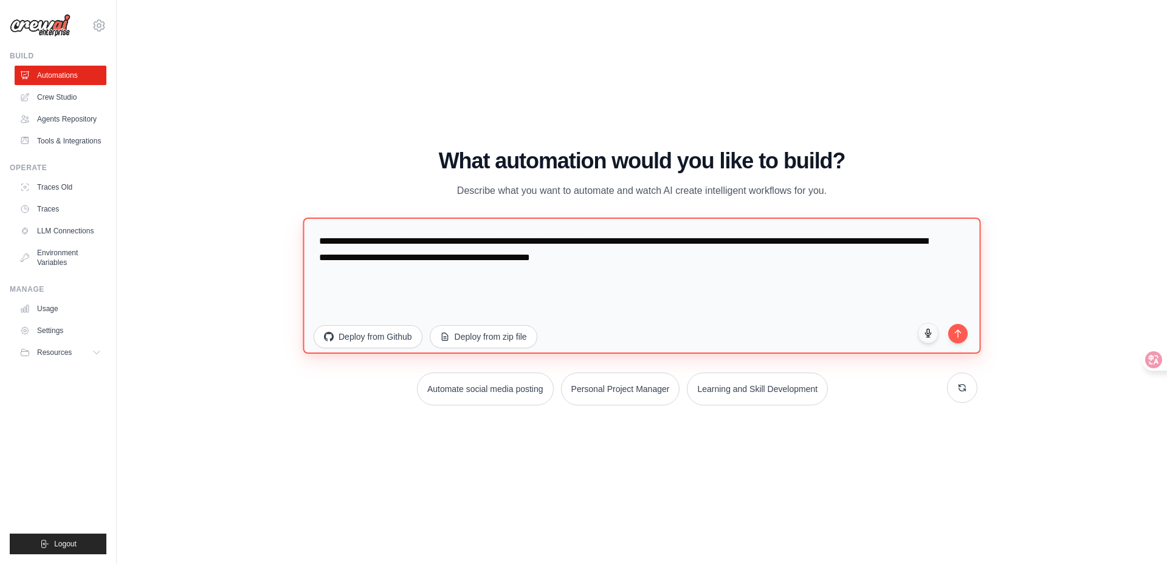
click at [545, 284] on textarea "**********" at bounding box center [641, 286] width 677 height 136
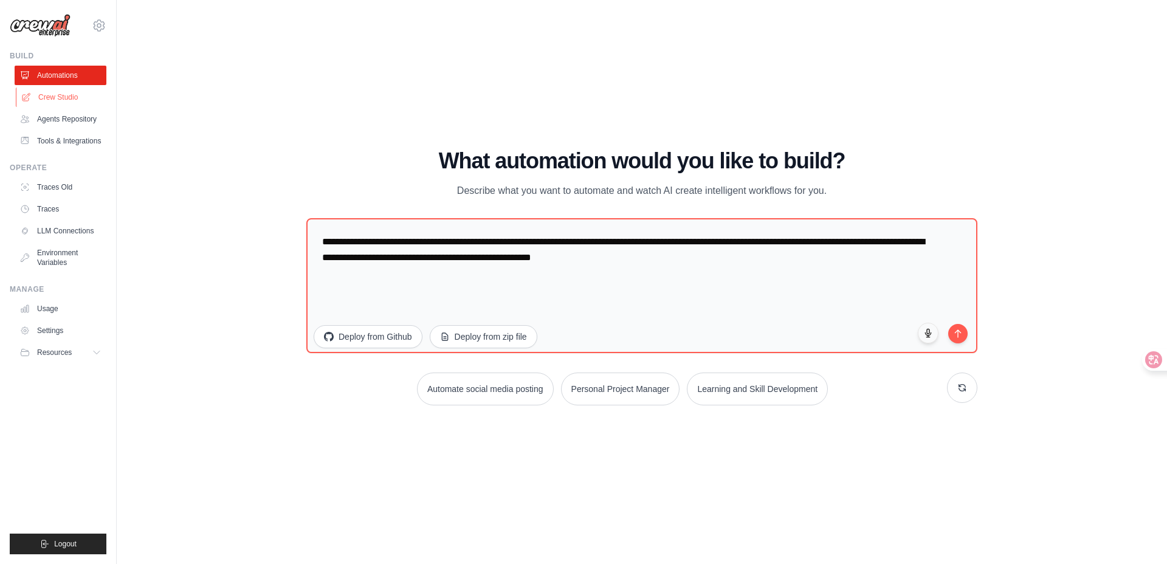
click at [67, 101] on link "Crew Studio" at bounding box center [62, 96] width 92 height 19
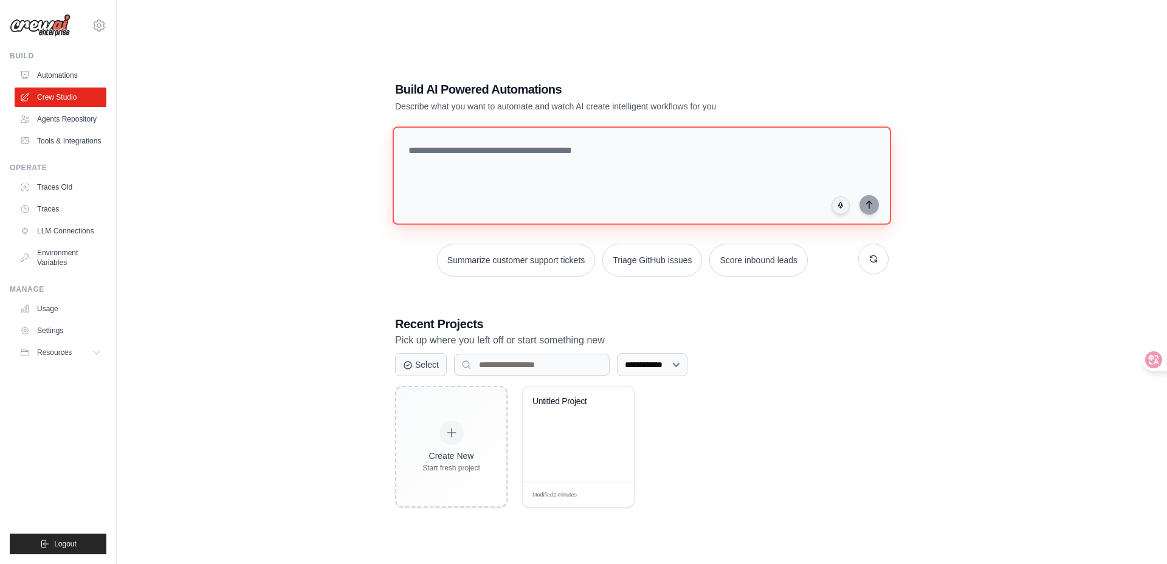
click at [461, 182] on textarea at bounding box center [641, 175] width 498 height 98
click at [1143, 358] on icon at bounding box center [1144, 360] width 10 height 10
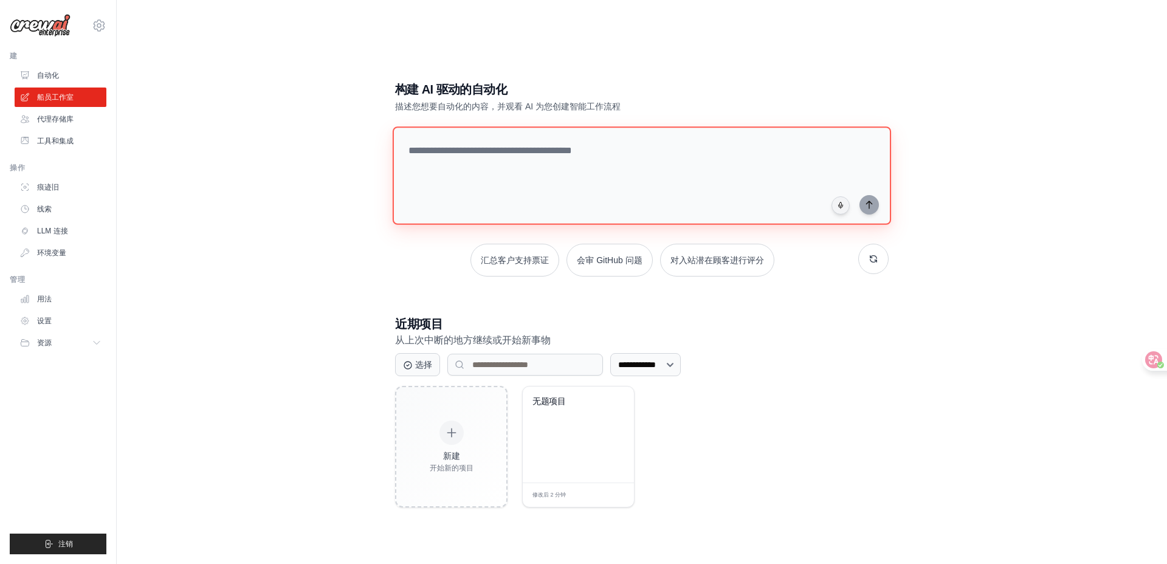
click at [592, 163] on textarea at bounding box center [641, 175] width 498 height 98
type textarea "*"
type textarea "**********"
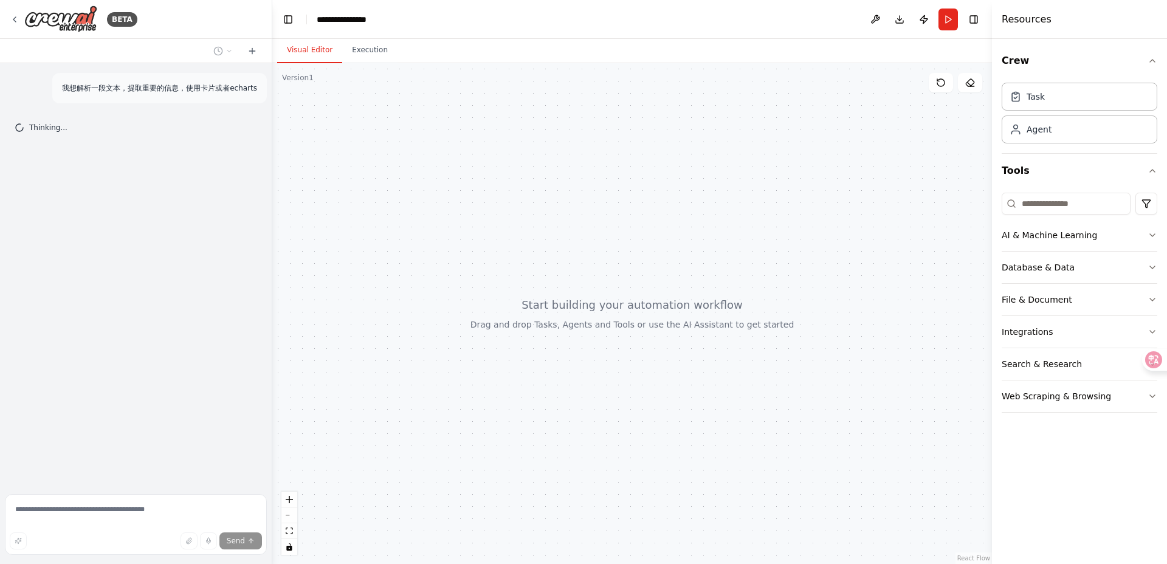
click at [238, 222] on div "我想解析一段文本，提取重要的信息，使用卡片或者echarts Thinking..." at bounding box center [136, 276] width 272 height 426
click at [237, 110] on div "我想解析一段文本，提取重要的信息，使用卡片或者echarts Thinking..." at bounding box center [136, 276] width 272 height 426
click at [208, 91] on p "我想解析一段文本，提取重要的信息，使用卡片或者echarts" at bounding box center [159, 88] width 195 height 11
click at [228, 91] on p "我想解析一段文本，提取重要的信息，使用卡片或者echarts" at bounding box center [159, 88] width 195 height 11
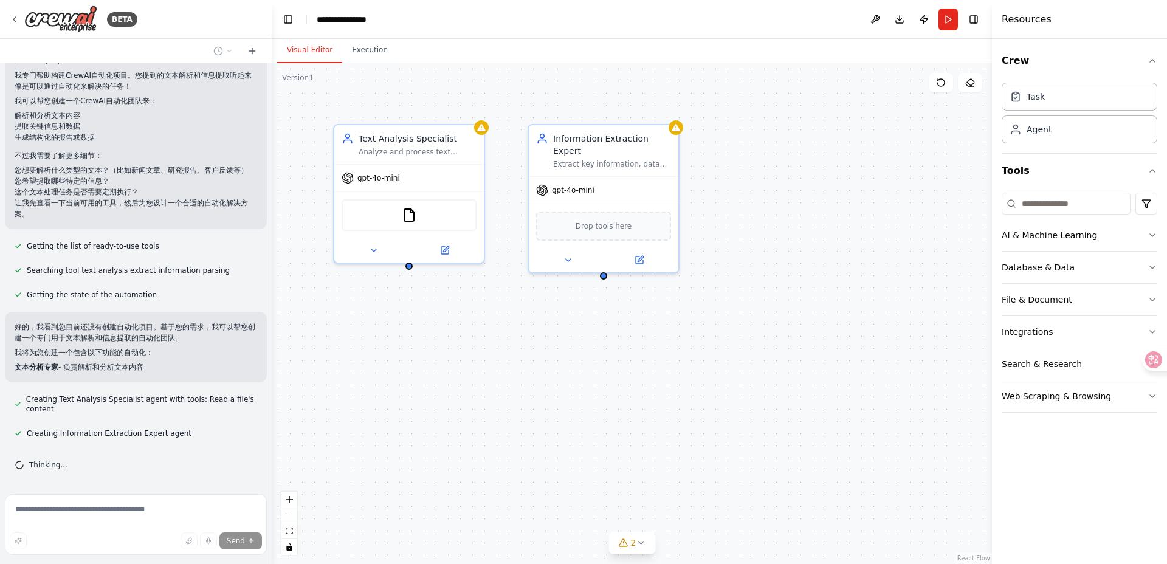
scroll to position [102, 0]
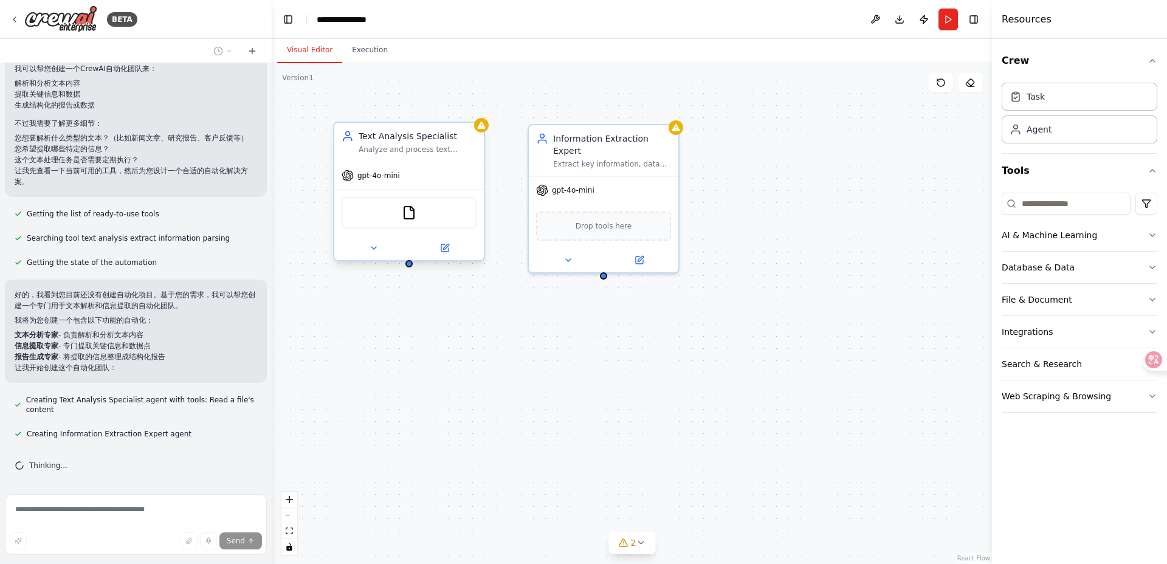
click at [413, 159] on div "Text Analysis Specialist Analyze and process text content to understand its str…" at bounding box center [408, 142] width 149 height 39
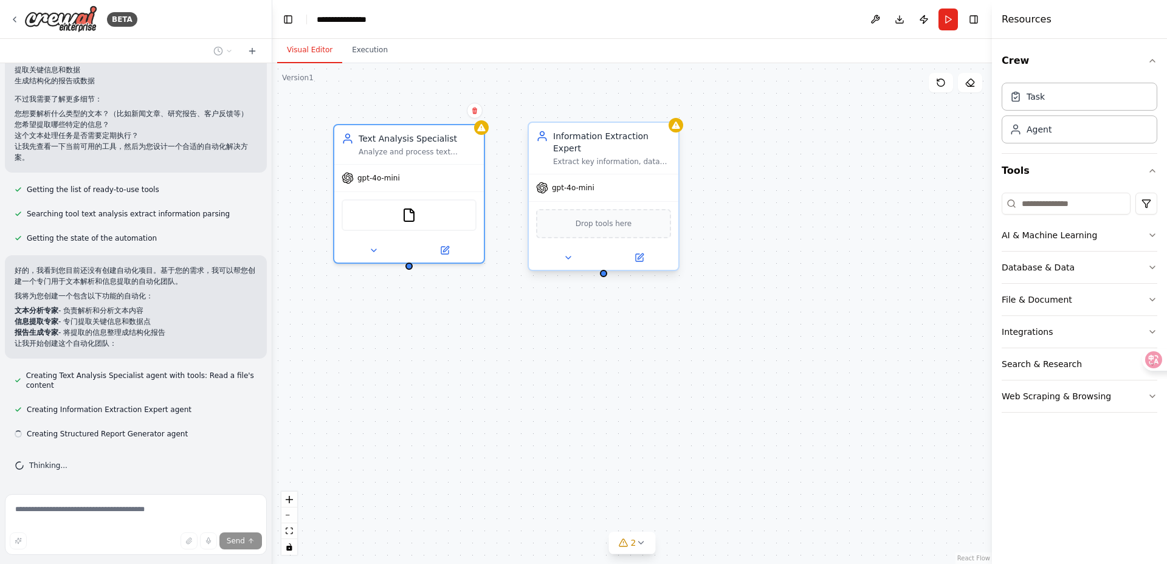
click at [582, 174] on div "gpt-4o-mini" at bounding box center [603, 187] width 149 height 27
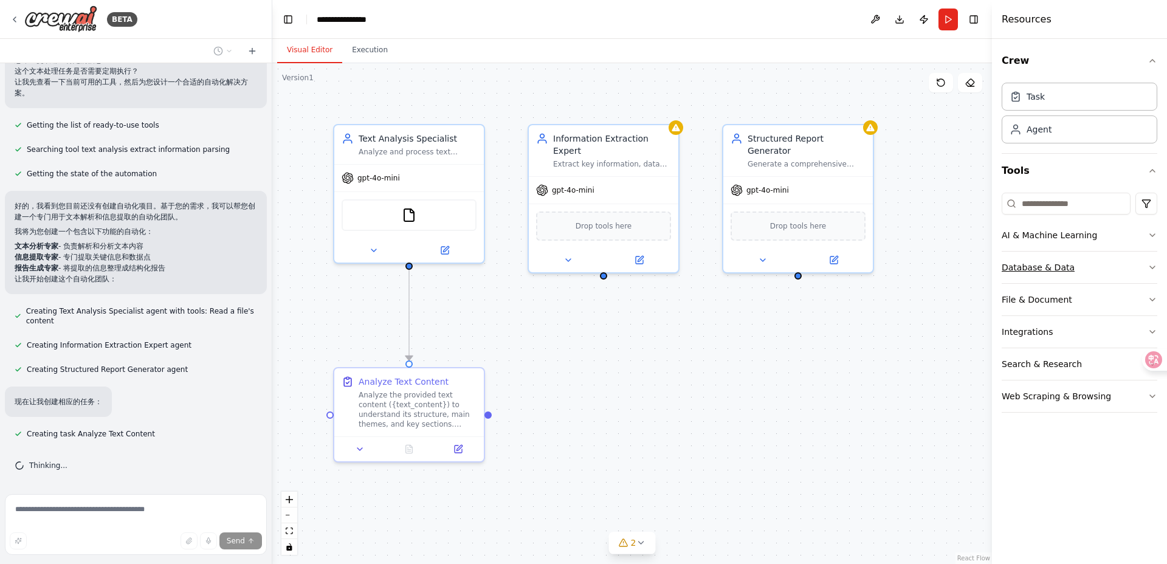
click at [1088, 266] on button "Database & Data" at bounding box center [1079, 268] width 156 height 32
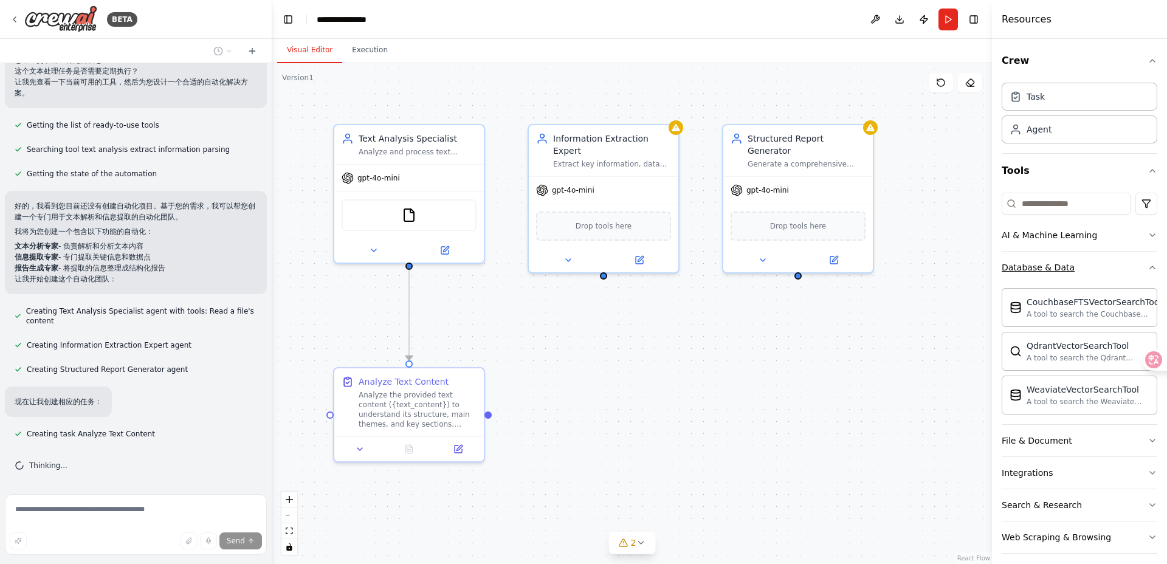
scroll to position [215, 0]
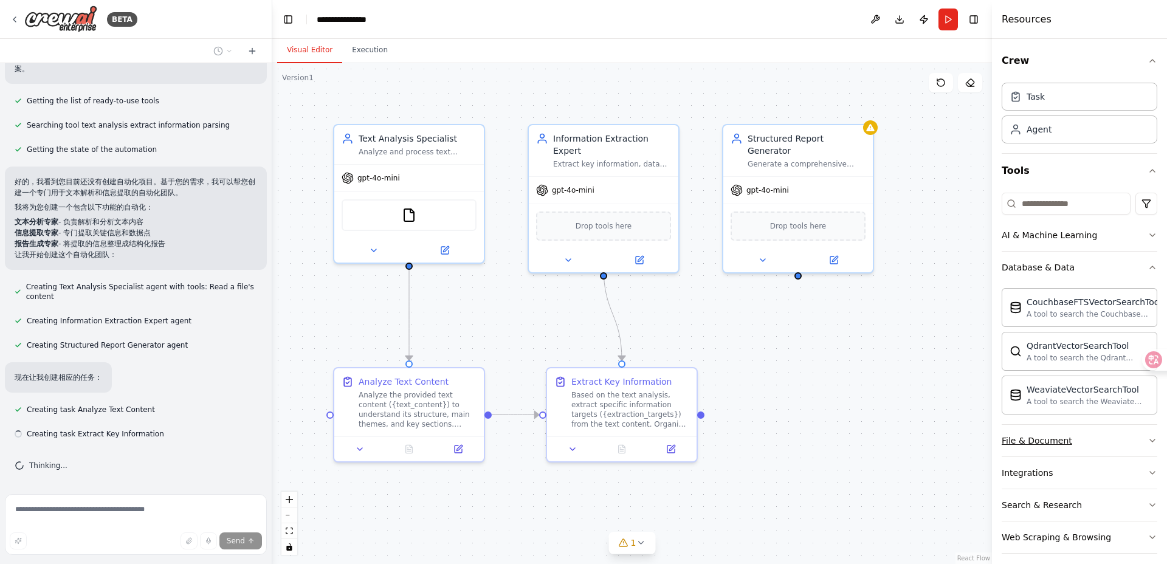
click at [1046, 437] on div "File & Document" at bounding box center [1036, 440] width 70 height 12
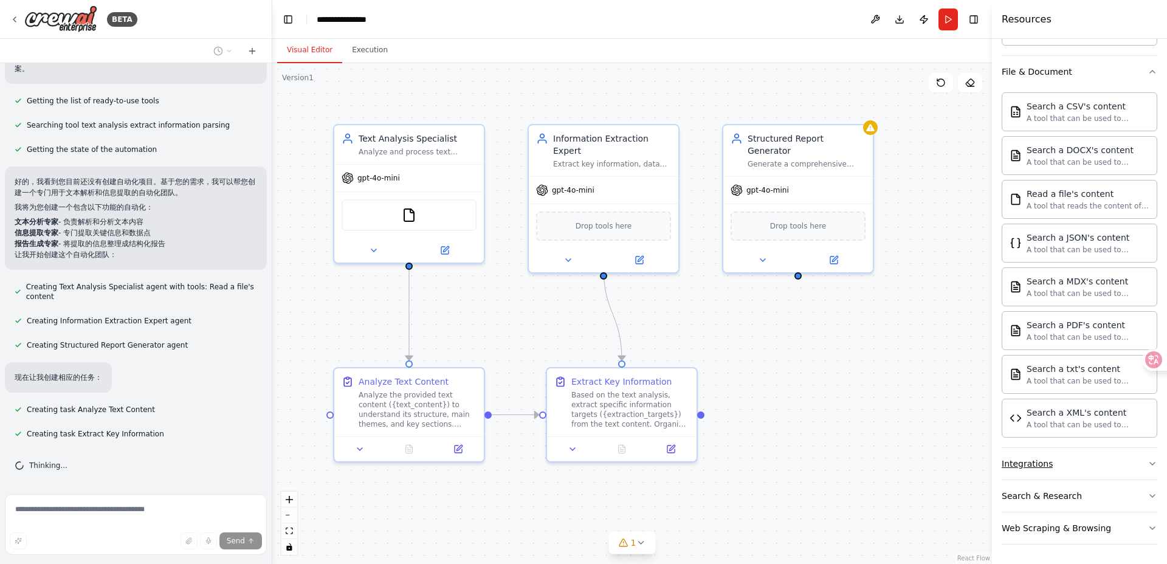
click at [1072, 468] on button "Integrations" at bounding box center [1079, 464] width 156 height 32
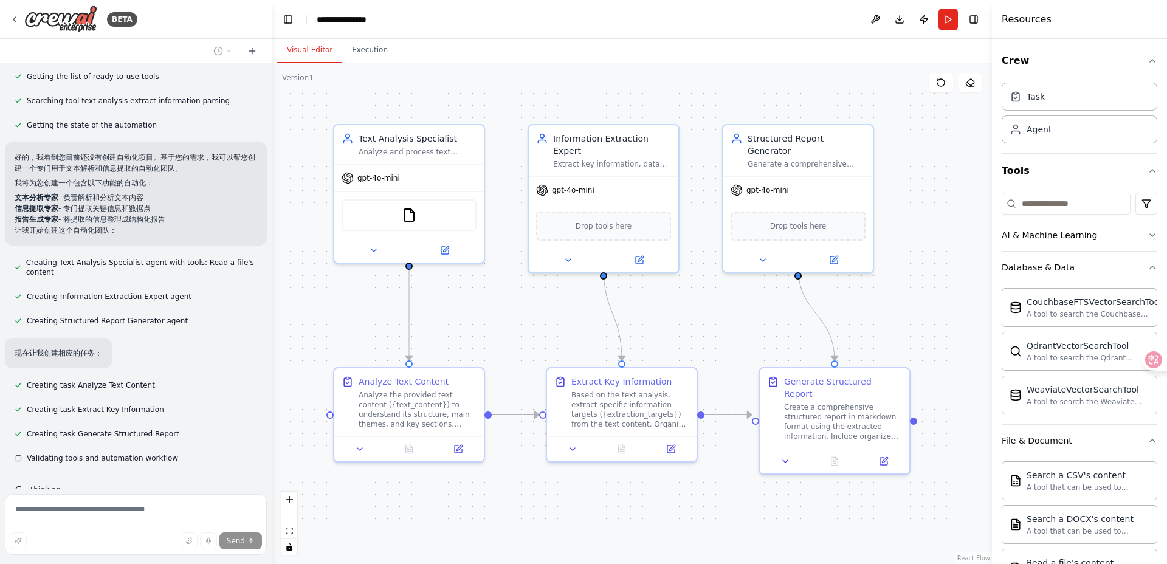
scroll to position [264, 0]
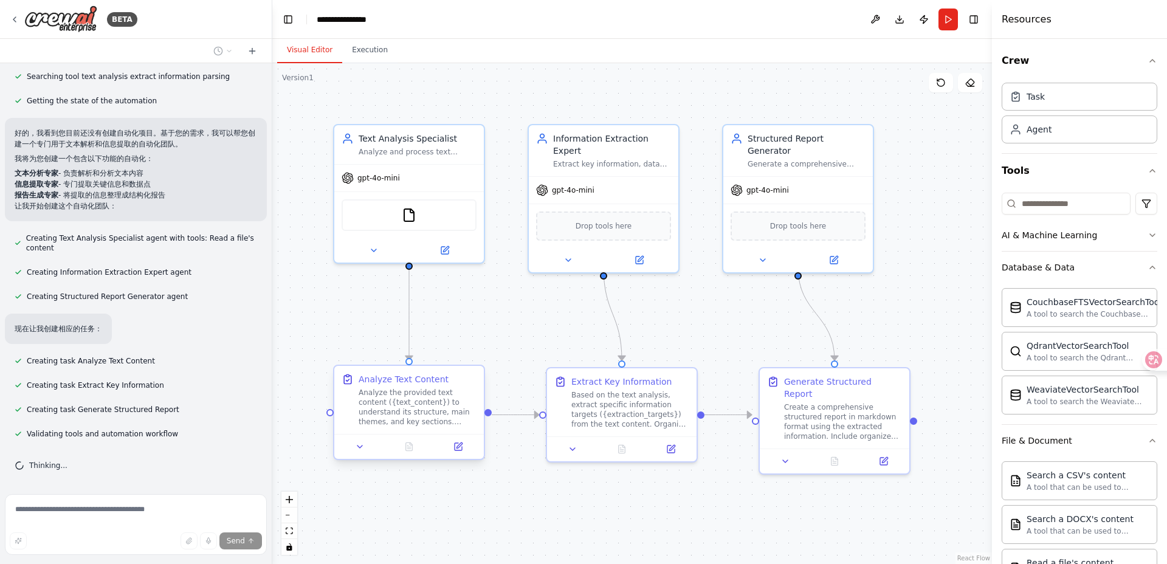
click at [373, 397] on div "Analyze the provided text content ({text_content}) to understand its structure,…" at bounding box center [417, 407] width 118 height 39
click at [580, 410] on div "Based on the text analysis, extract specific information targets ({extraction_t…" at bounding box center [630, 407] width 118 height 39
click at [423, 406] on div "Analyze the provided text content ({text_content}) to understand its structure,…" at bounding box center [417, 407] width 118 height 39
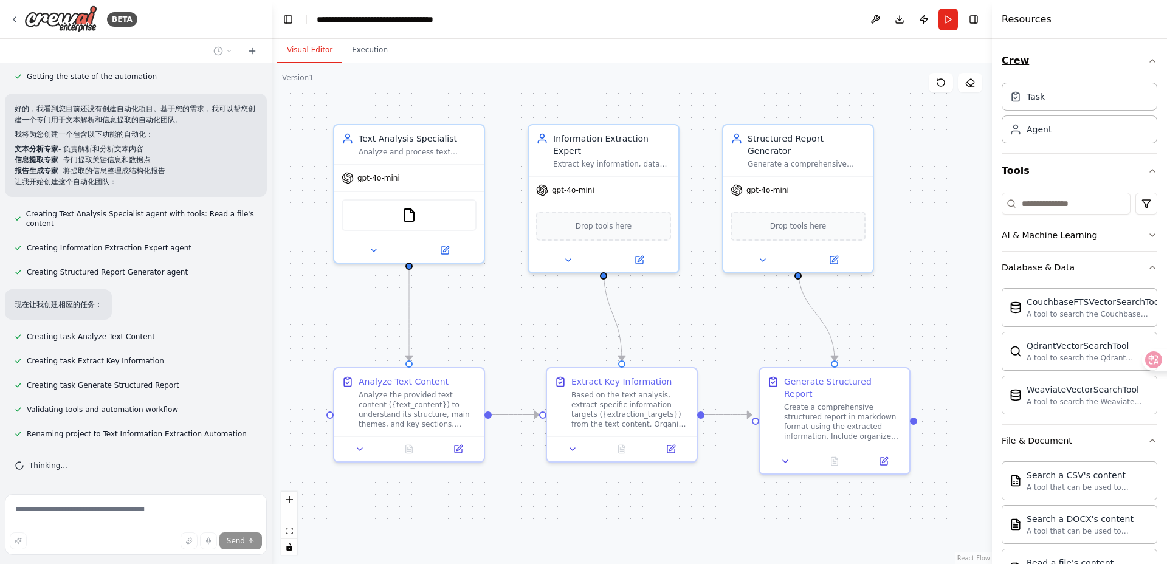
click at [1154, 61] on icon "button" at bounding box center [1152, 61] width 5 height 2
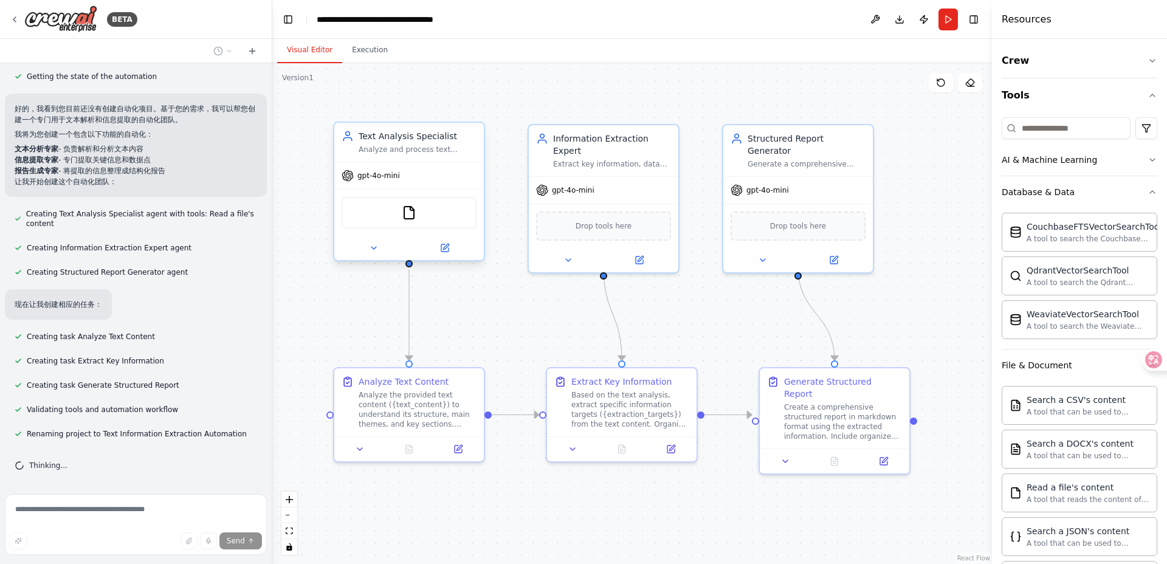
click at [399, 207] on div "FileReadTool" at bounding box center [408, 213] width 135 height 32
click at [422, 176] on div "gpt-4o-mini" at bounding box center [408, 175] width 149 height 27
click at [597, 157] on div "Extract key information, data points, metrics, and insights from analyzed text …" at bounding box center [612, 162] width 118 height 10
click at [790, 155] on div "Structured Report Generator Generate a comprehensive structured report in markd…" at bounding box center [797, 148] width 149 height 51
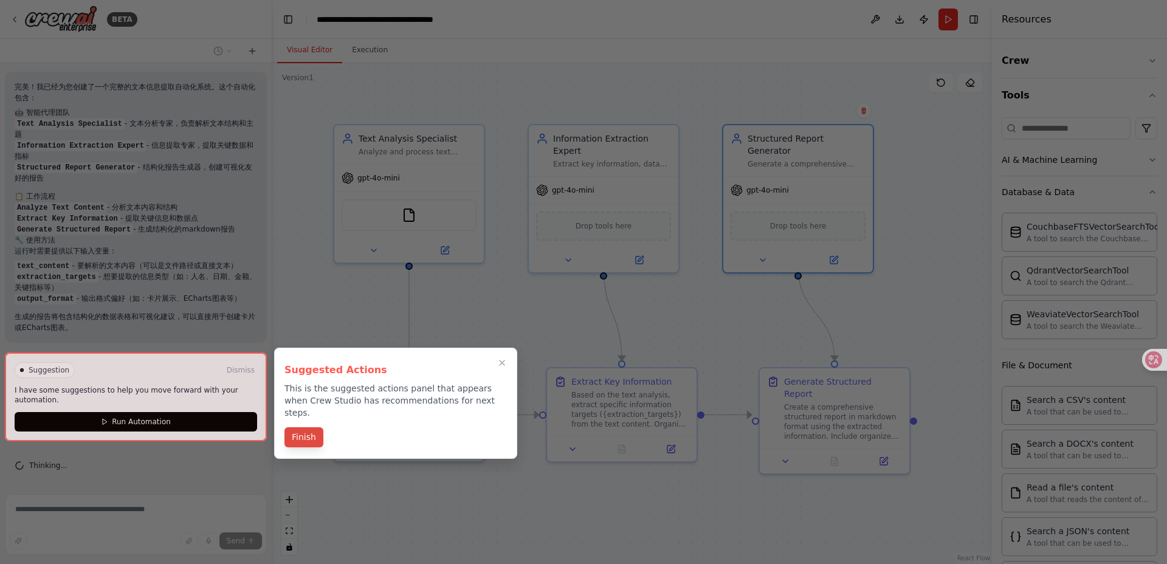
click at [304, 427] on button "Finish" at bounding box center [303, 437] width 39 height 20
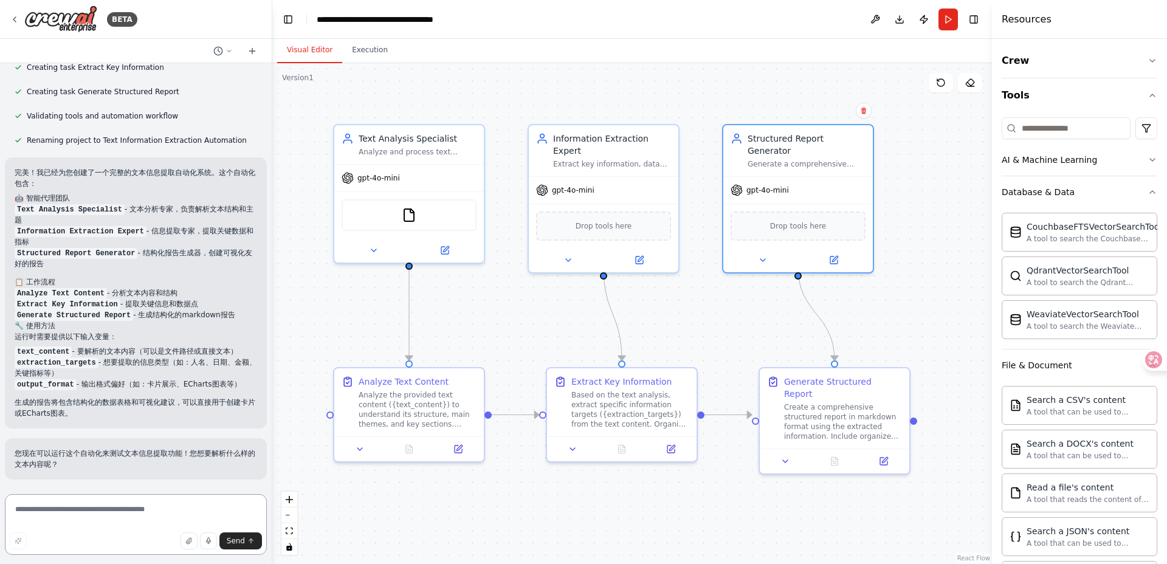
scroll to position [562, 0]
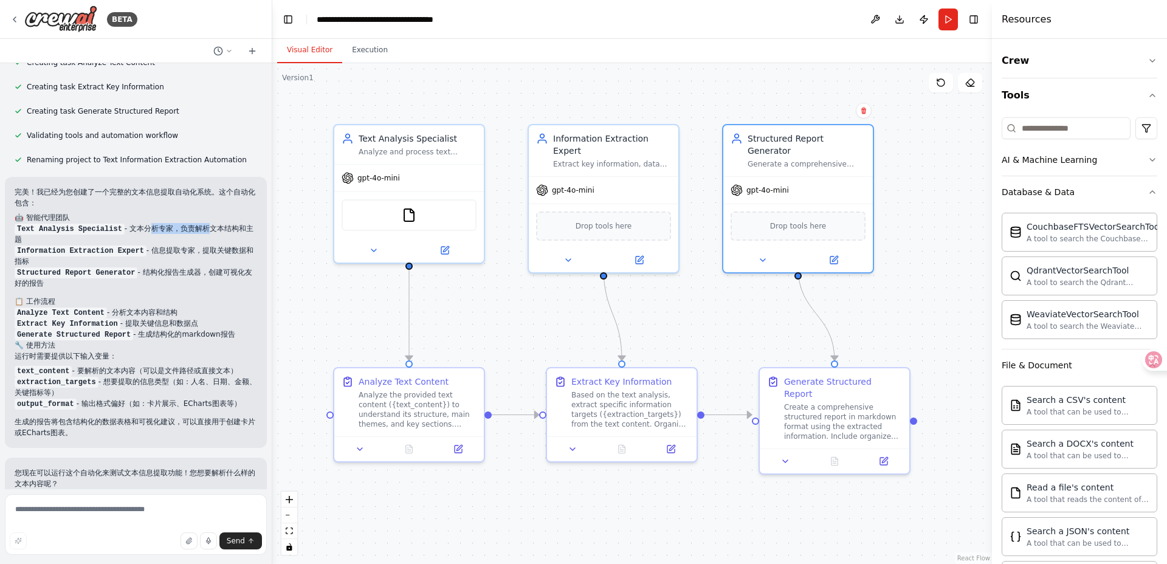
drag, startPoint x: 147, startPoint y: 225, endPoint x: 202, endPoint y: 223, distance: 55.3
click at [202, 223] on li "Text Analysis Specialist - 文本分析专家，负责解析文本结构和主题" at bounding box center [136, 234] width 242 height 22
click at [115, 202] on p "完美！我已经为您创建了一个完整的文本信息提取自动化系统。这个自动化包含：" at bounding box center [136, 198] width 242 height 22
drag, startPoint x: 141, startPoint y: 227, endPoint x: 179, endPoint y: 224, distance: 38.4
click at [179, 224] on li "Text Analysis Specialist - 文本分析专家，负责解析文本结构和主题" at bounding box center [136, 234] width 242 height 22
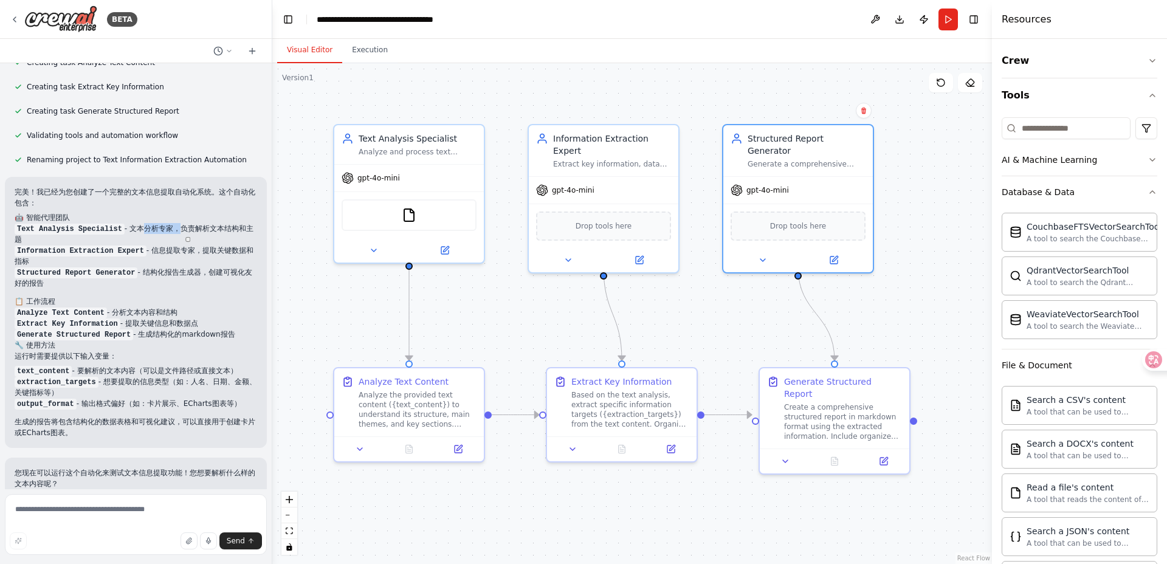
click at [208, 229] on li "Text Analysis Specialist - 文本分析专家，负责解析文本结构和主题" at bounding box center [136, 234] width 242 height 22
drag, startPoint x: 170, startPoint y: 252, endPoint x: 181, endPoint y: 253, distance: 11.6
click at [181, 253] on li "Information Extraction Expert - 信息提取专家，提取关键数据和指标" at bounding box center [136, 256] width 242 height 22
click at [171, 275] on li "Structured Report Generator - 结构化报告生成器，创建可视化友好的报告" at bounding box center [136, 278] width 242 height 22
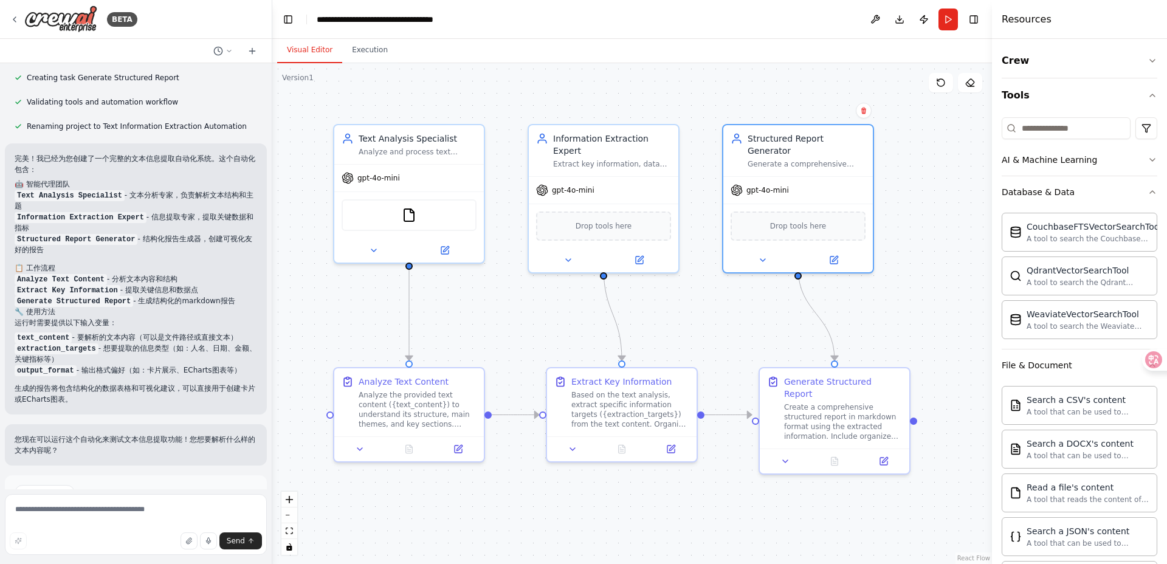
scroll to position [596, 0]
drag, startPoint x: 112, startPoint y: 274, endPoint x: 204, endPoint y: 278, distance: 91.8
click at [204, 278] on li "Analyze Text Content - 分析文本内容和结构" at bounding box center [136, 278] width 242 height 11
drag, startPoint x: 162, startPoint y: 301, endPoint x: 233, endPoint y: 308, distance: 71.4
click at [233, 308] on div "完美！我已经为您创建了一个完整的文本信息提取自动化系统。这个自动化包含： 🤖 智能代理团队 Text Analysis Specialist - 文本分析专家…" at bounding box center [136, 279] width 242 height 252
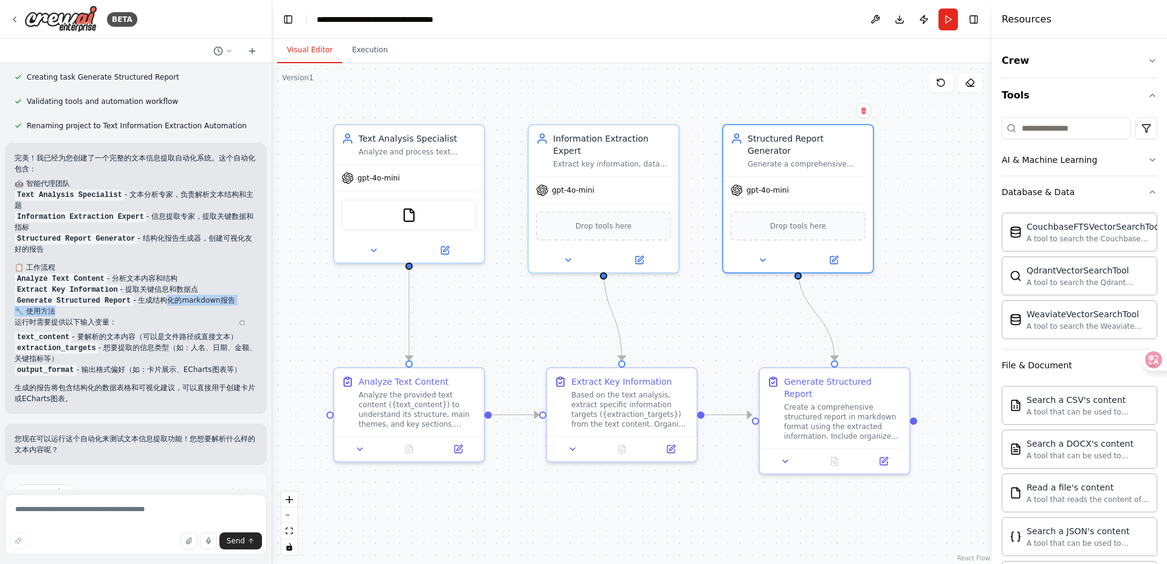
click at [196, 329] on div "完美！我已经为您创建了一个完整的文本信息提取自动化系统。这个自动化包含： 🤖 智能代理团队 Text Analysis Specialist - 文本分析专家…" at bounding box center [136, 279] width 242 height 252
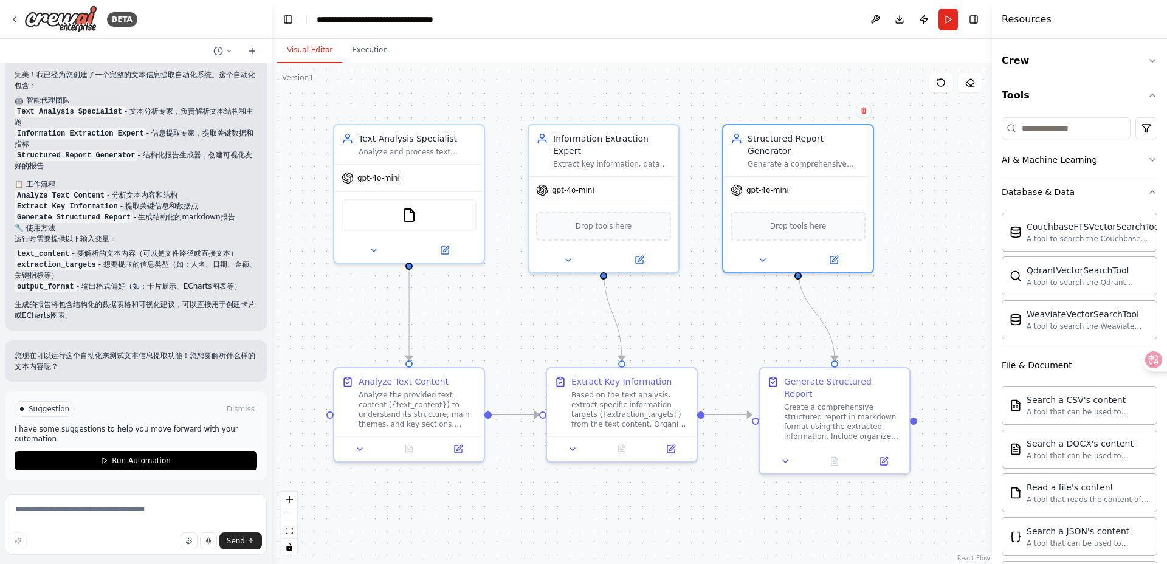
click at [128, 304] on p "生成的报告将包含结构化的数据表格和可视化建议，可以直接用于创建卡片或ECharts图表。" at bounding box center [136, 310] width 242 height 22
click at [171, 307] on p "生成的报告将包含结构化的数据表格和可视化建议，可以直接用于创建卡片或ECharts图表。" at bounding box center [136, 310] width 242 height 22
click at [116, 378] on div "您现在可以运行这个自动化来测试文本信息提取功能！您想要解析什么样的文本内容呢？" at bounding box center [136, 360] width 262 height 41
click at [143, 459] on span "Run Automation" at bounding box center [141, 461] width 59 height 10
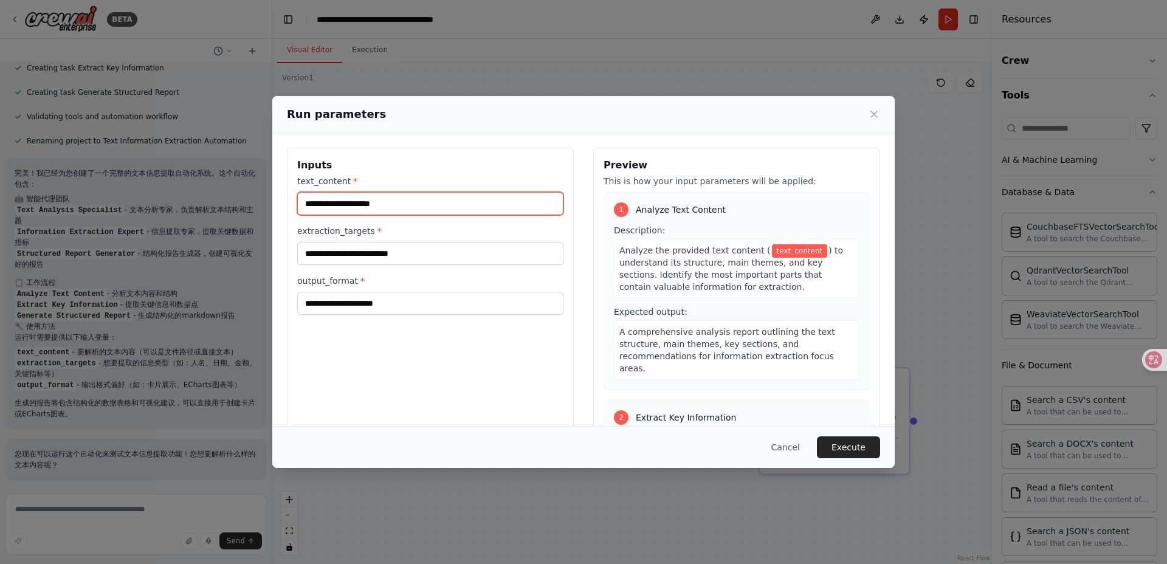
click at [417, 212] on input "text_content *" at bounding box center [430, 203] width 266 height 23
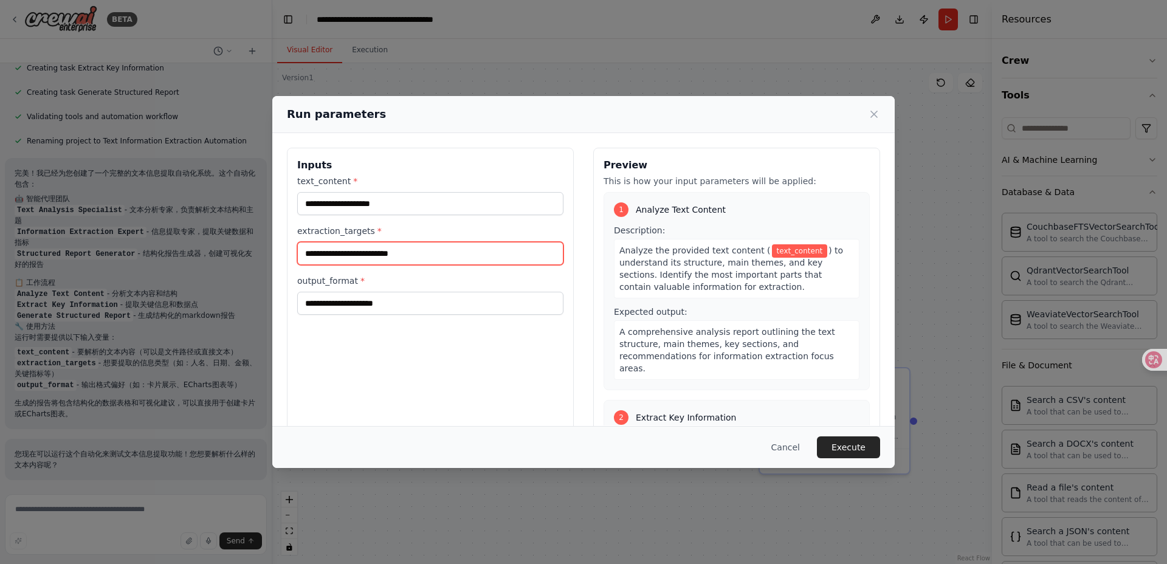
click at [423, 255] on input "extraction_targets *" at bounding box center [430, 253] width 266 height 23
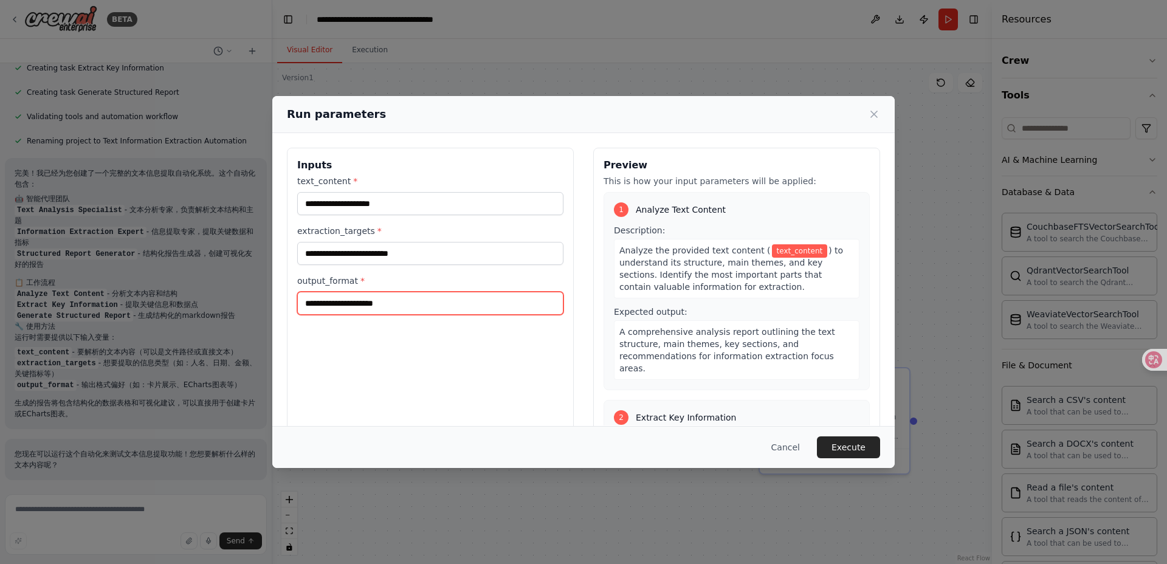
click at [395, 303] on input "output_format *" at bounding box center [430, 303] width 266 height 23
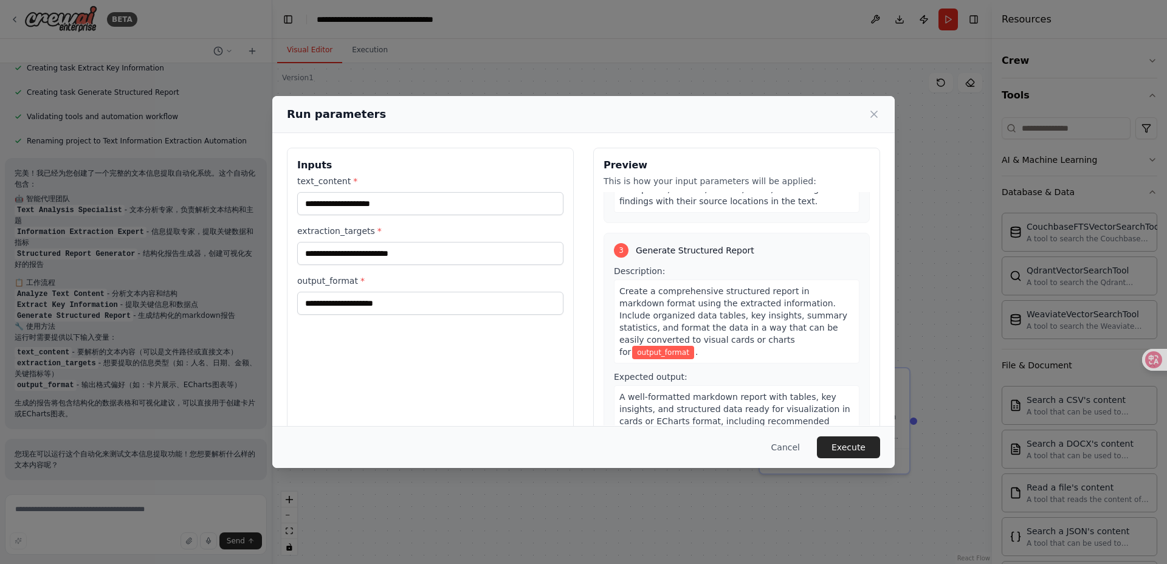
click at [694, 346] on span "output_format" at bounding box center [663, 352] width 62 height 13
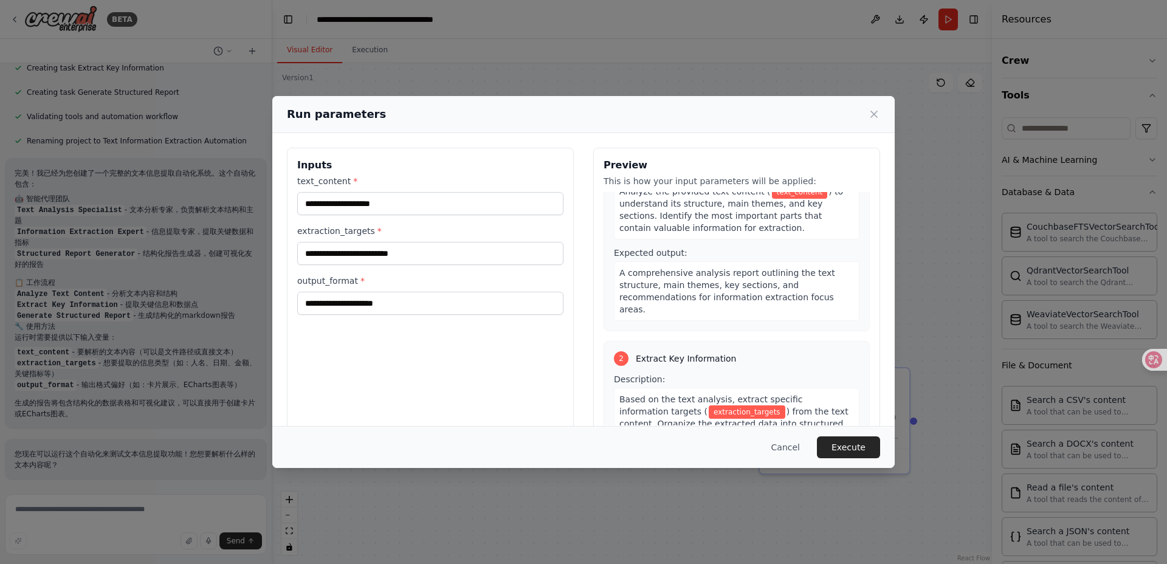
scroll to position [0, 0]
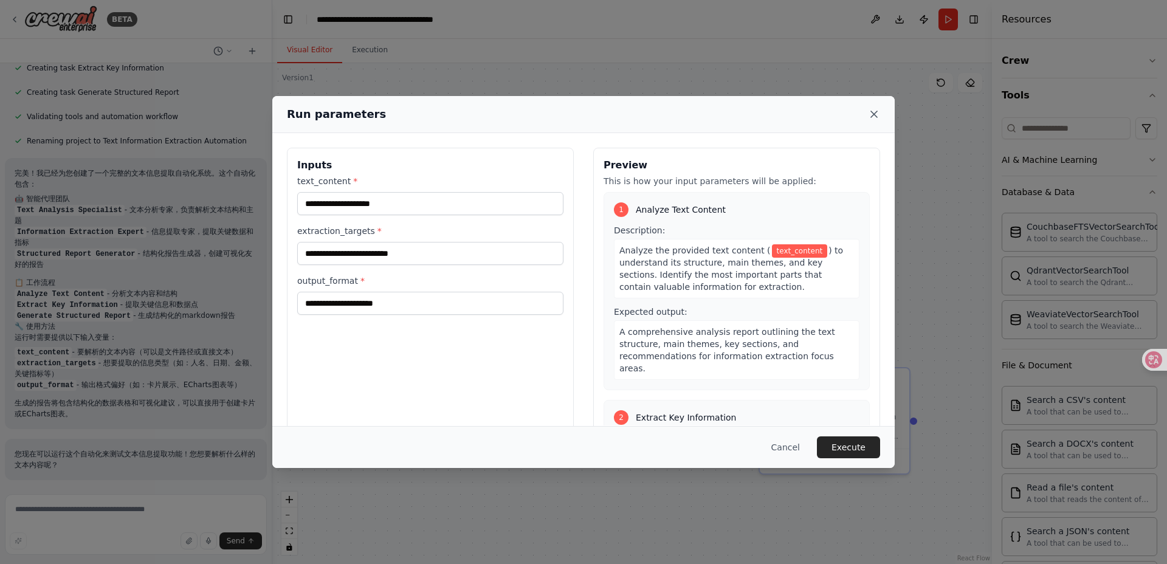
click at [868, 114] on icon at bounding box center [874, 114] width 12 height 12
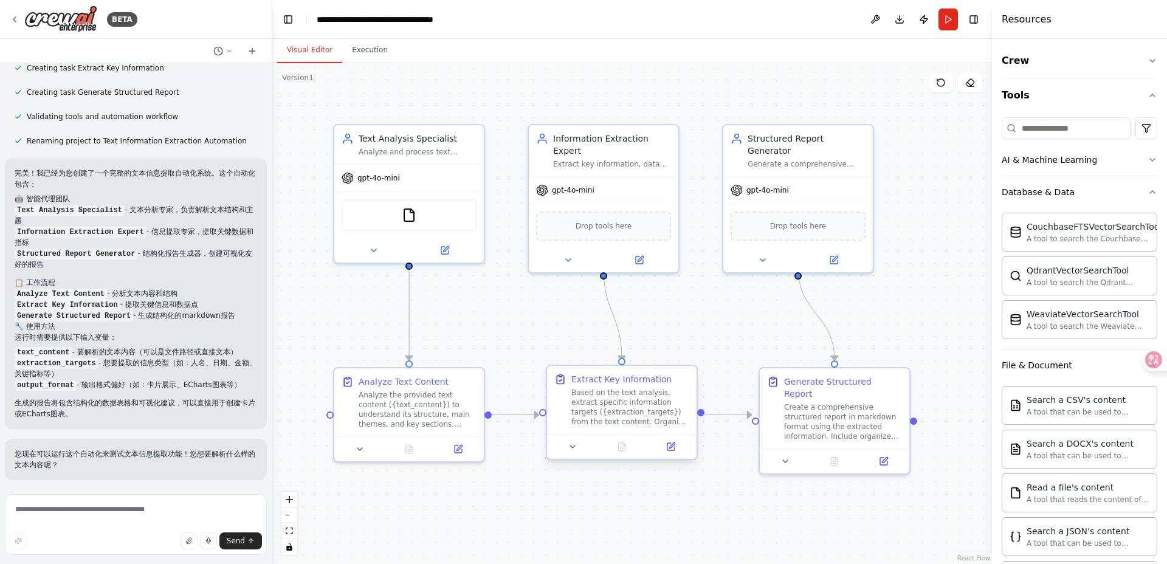
click at [623, 410] on div "Based on the text analysis, extract specific information targets ({extraction_t…" at bounding box center [630, 407] width 118 height 39
click at [360, 396] on div "Analyze the provided text content ({text_content}) to understand its structure,…" at bounding box center [417, 407] width 118 height 39
click at [457, 448] on icon at bounding box center [458, 444] width 5 height 5
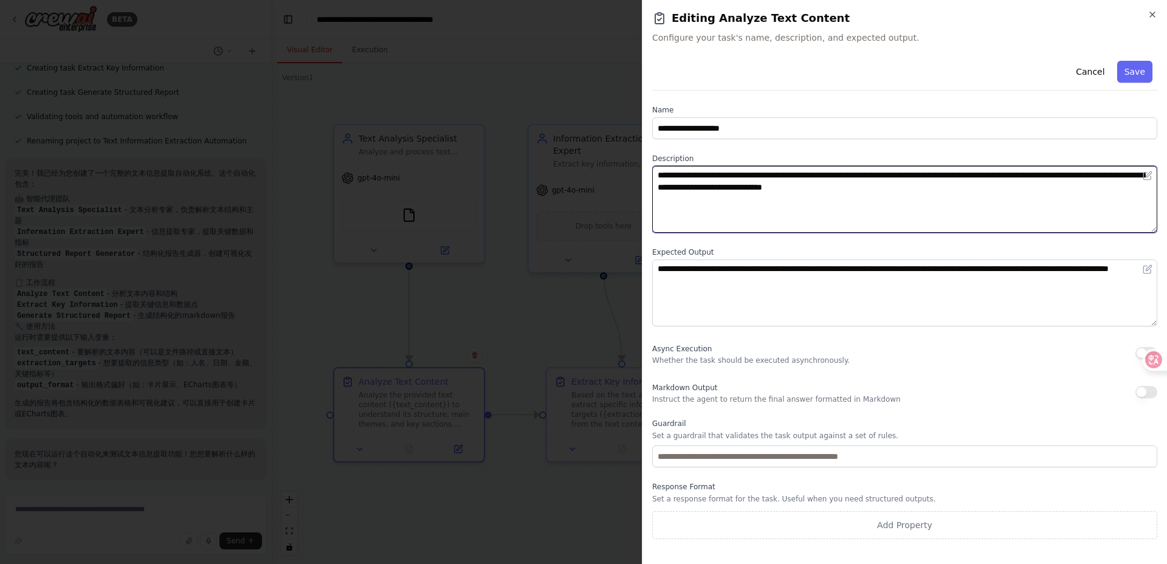
click at [754, 211] on textarea "**********" at bounding box center [904, 199] width 505 height 67
click at [973, 196] on textarea "**********" at bounding box center [904, 199] width 505 height 67
drag, startPoint x: 973, startPoint y: 196, endPoint x: 617, endPoint y: 190, distance: 356.1
click at [617, 190] on body "BETA 我想解析一段文本，提取重要的信息，使用卡片或者echarts ▶ Thought process 我专门帮助构建CrewAI自动化项目。您提到的文本…" at bounding box center [583, 282] width 1167 height 564
click at [832, 168] on textarea "**********" at bounding box center [904, 199] width 505 height 67
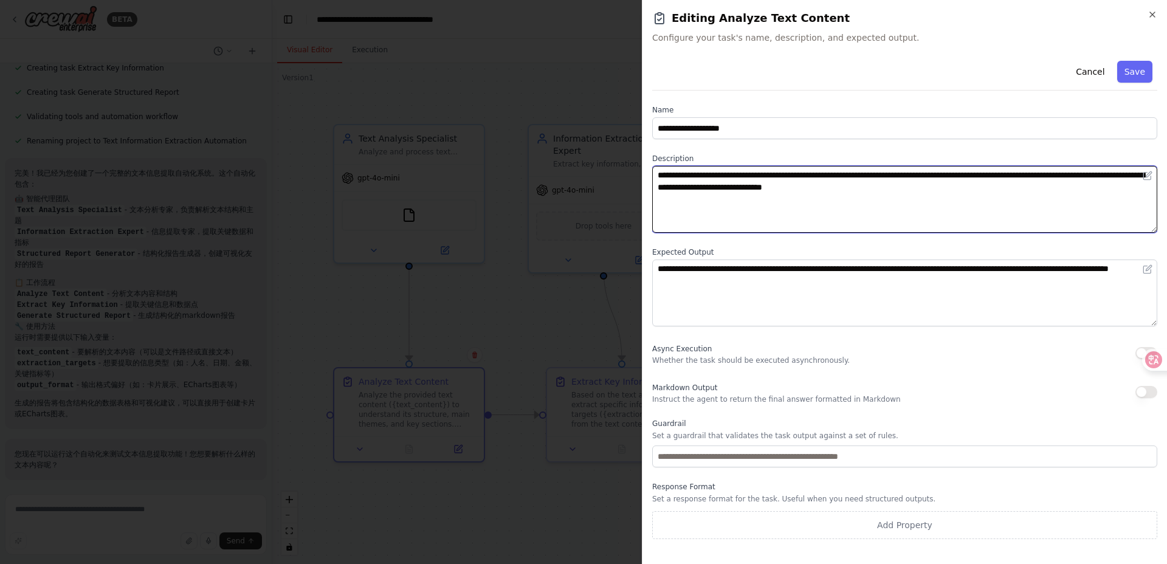
click at [832, 168] on textarea "**********" at bounding box center [904, 199] width 505 height 67
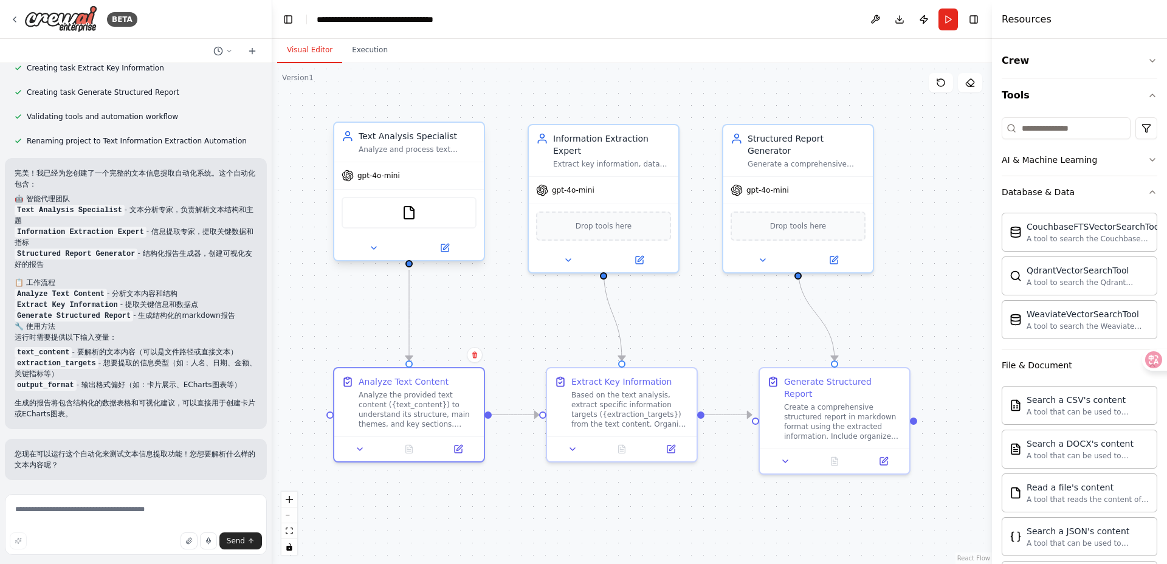
click at [453, 174] on div "gpt-4o-mini" at bounding box center [408, 175] width 149 height 27
click at [569, 174] on div "gpt-4o-mini" at bounding box center [603, 187] width 149 height 27
click at [778, 183] on span "gpt-4o-mini" at bounding box center [767, 188] width 43 height 10
click at [589, 406] on div "Based on the text analysis, extract specific information targets ({extraction_t…" at bounding box center [630, 407] width 118 height 39
click at [385, 404] on div "Analyze the provided text content ({text_content}) to understand its structure,…" at bounding box center [417, 407] width 118 height 39
